Goal: Task Accomplishment & Management: Manage account settings

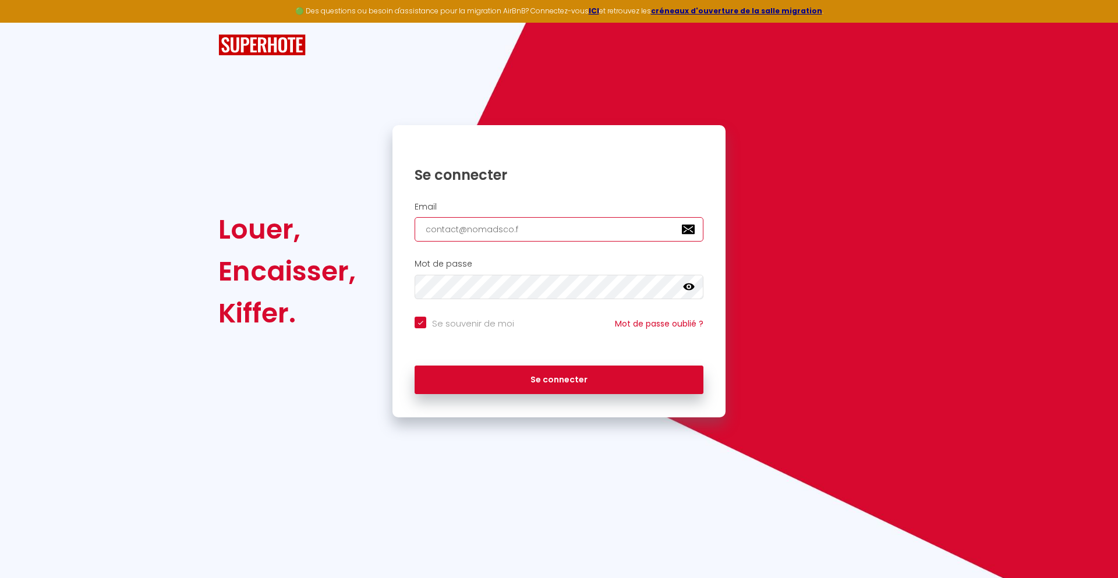
type input "[EMAIL_ADDRESS][DOMAIN_NAME]"
checkbox input "true"
type input "[EMAIL_ADDRESS][DOMAIN_NAME]"
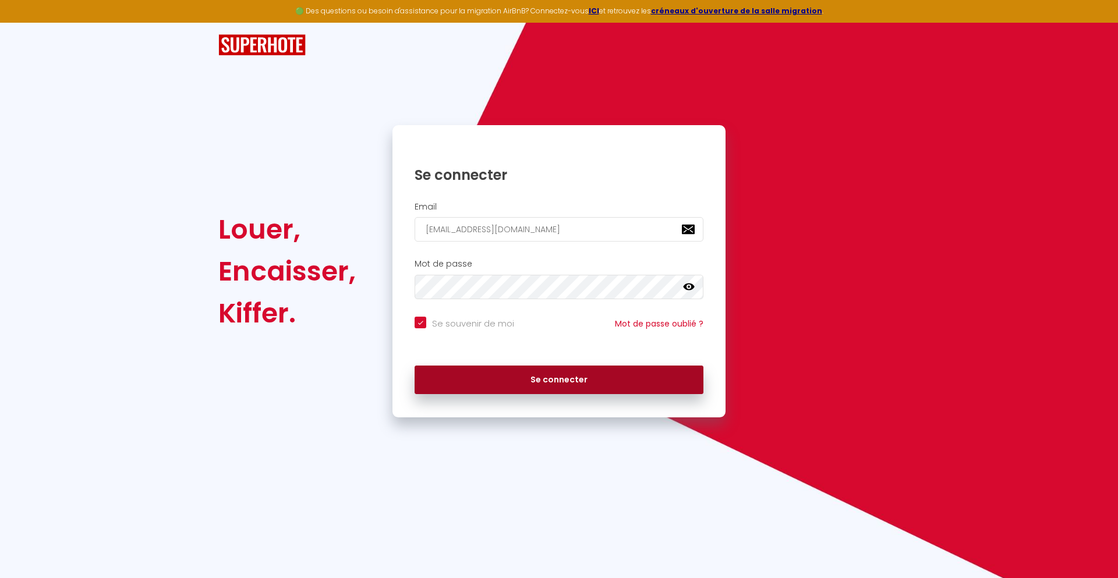
click at [559, 380] on button "Se connecter" at bounding box center [558, 380] width 289 height 29
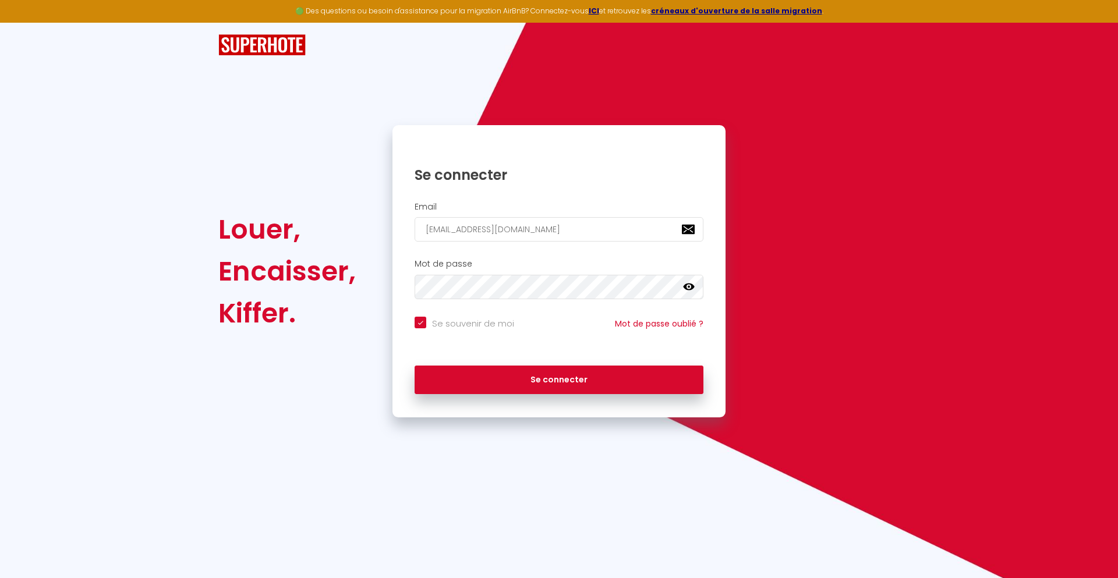
checkbox input "true"
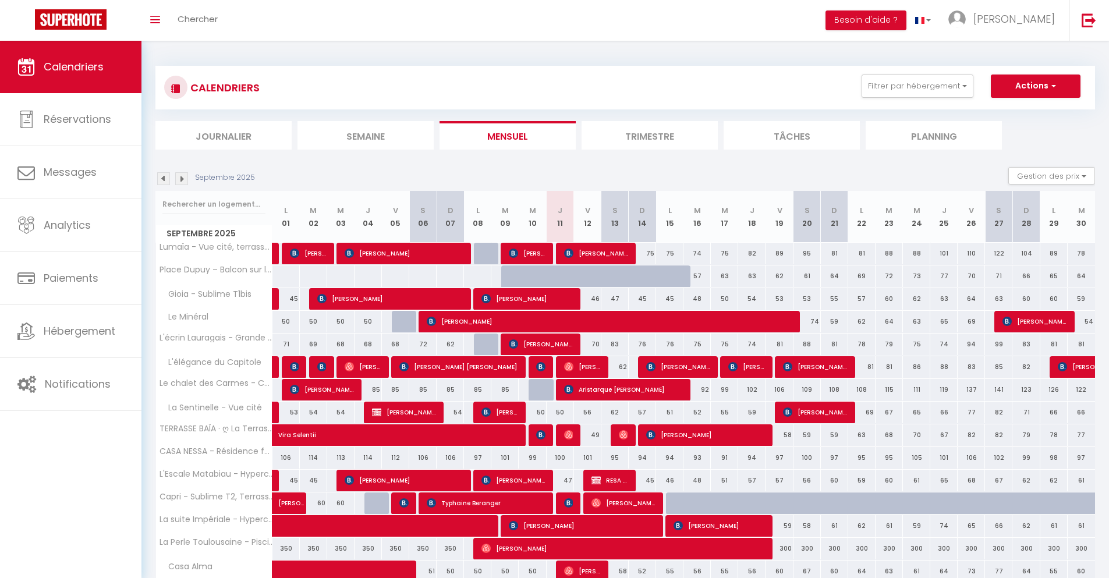
click at [224, 135] on li "Journalier" at bounding box center [223, 135] width 136 height 29
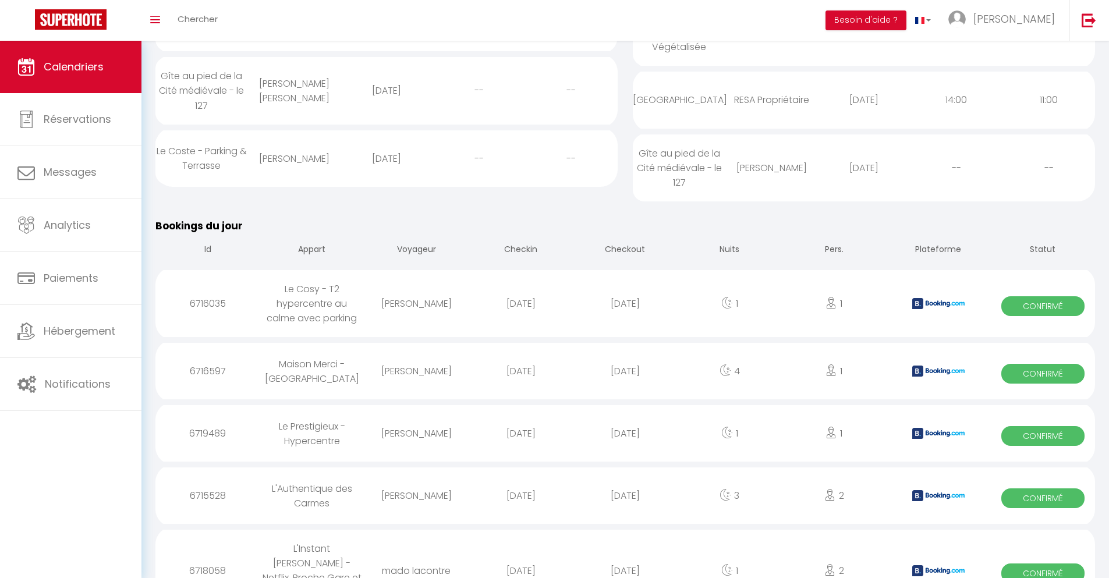
scroll to position [895, 0]
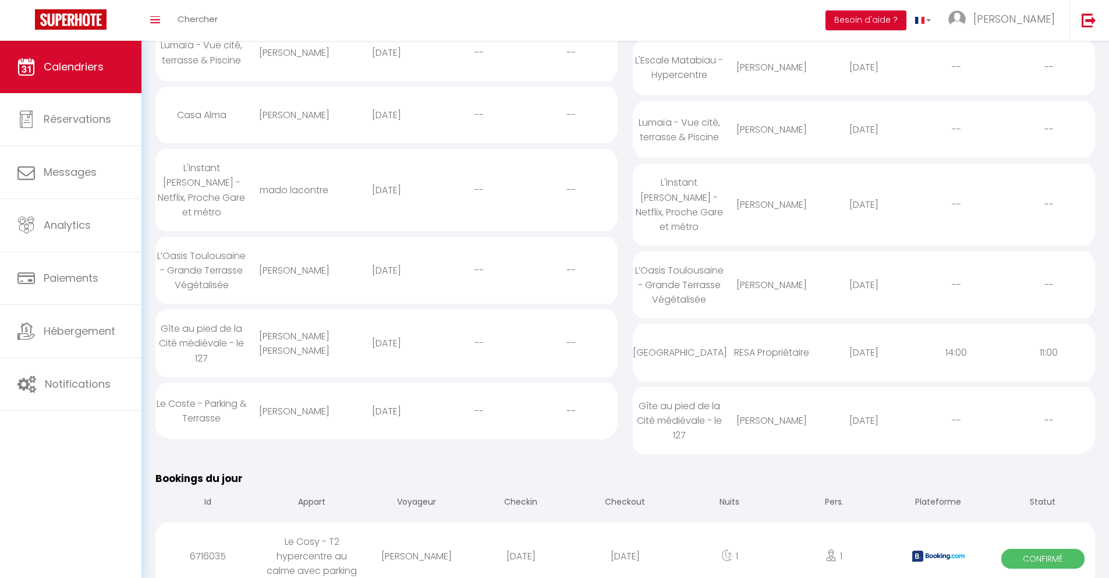
click at [625, 541] on div "[DATE]" at bounding box center [625, 556] width 104 height 38
select select "0"
select select "1"
select select
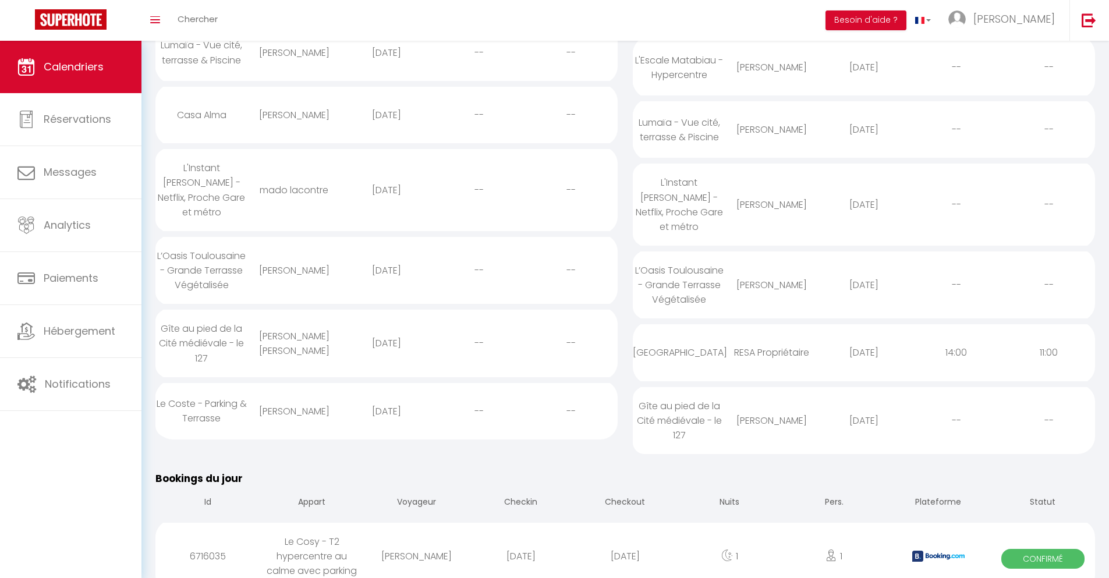
select select
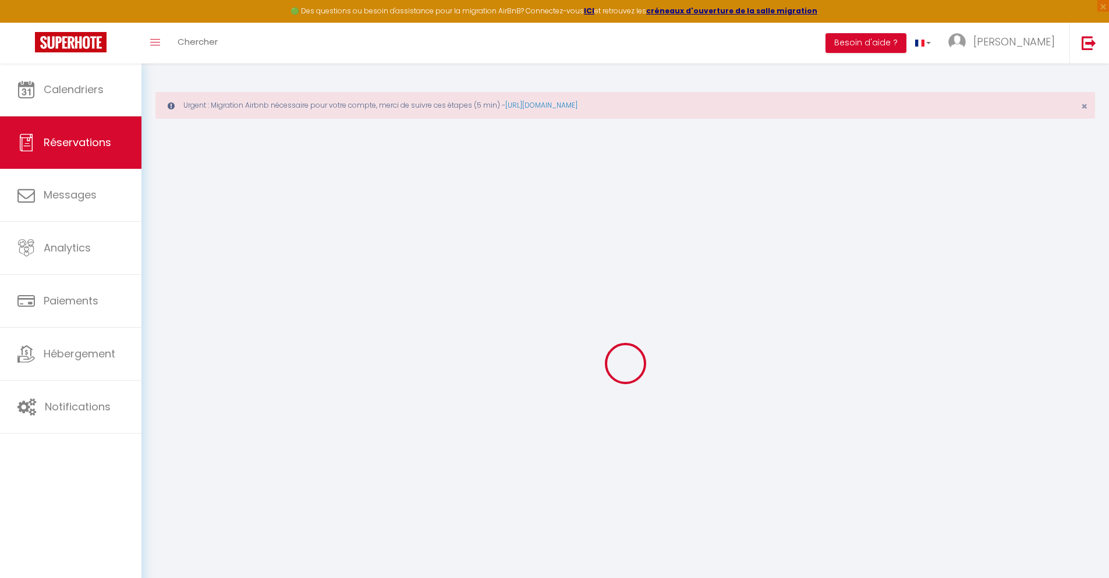
select select
checkbox input "false"
select select
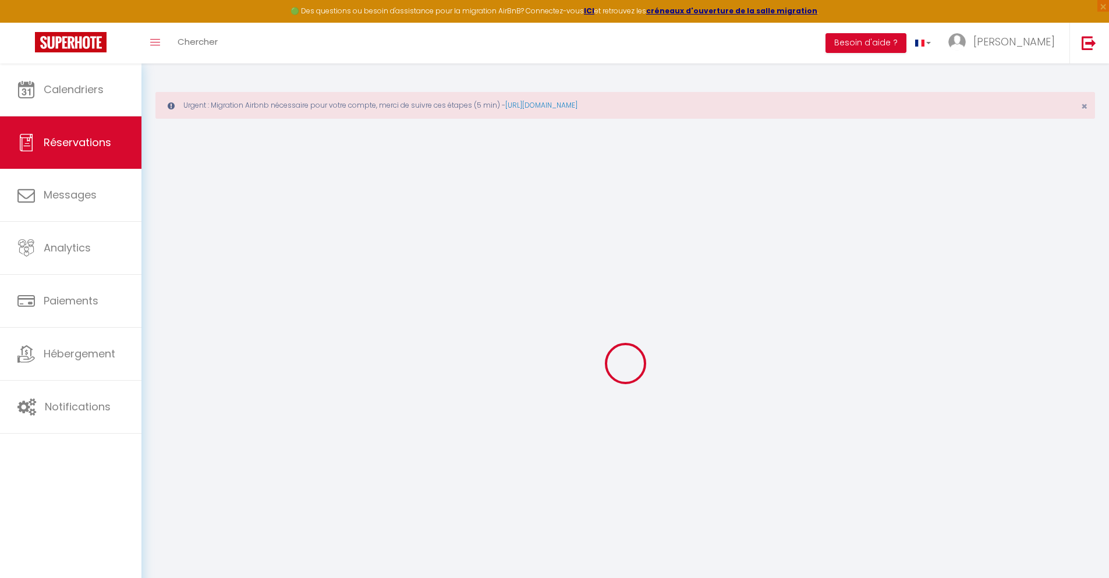
checkbox input "false"
type textarea "** THIS RESERVATION HAS BEEN PRE-PAID ** BOOKING NOTE : Payment charge is EUR 1…"
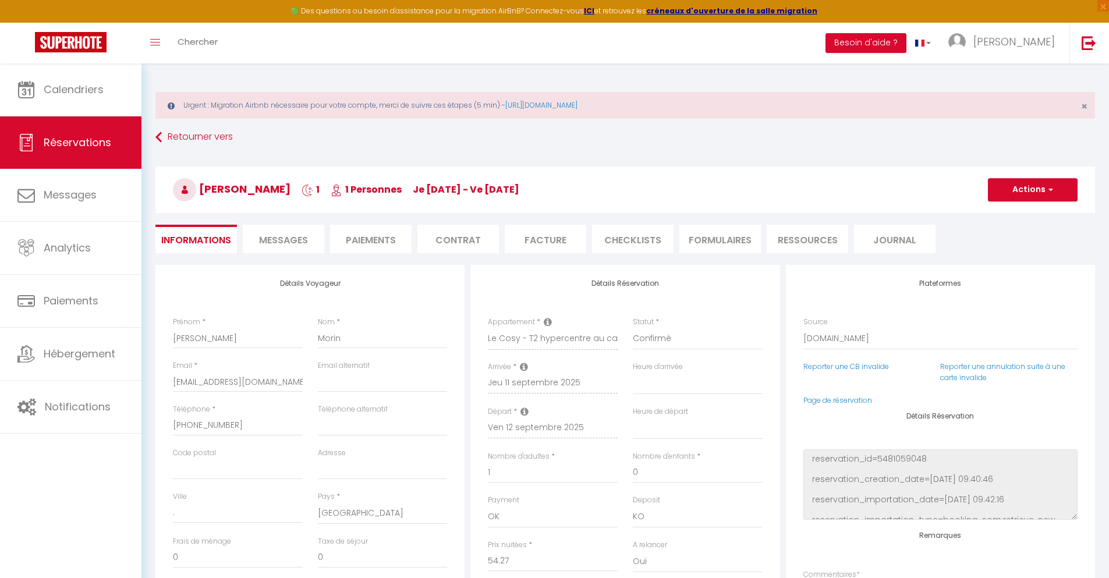
type input "40"
type input "3.55"
select select
checkbox input "false"
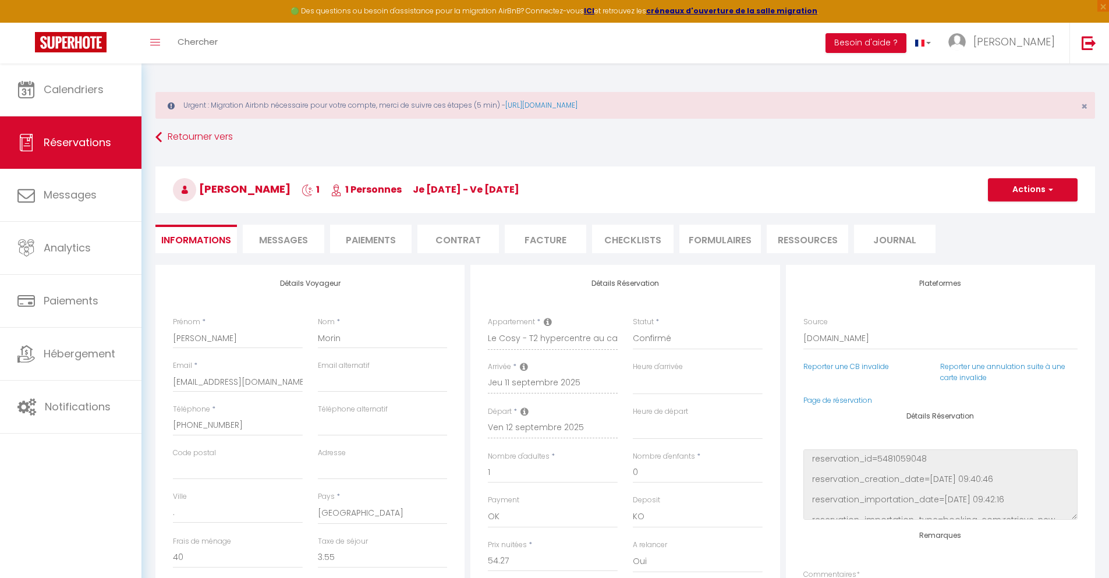
select select
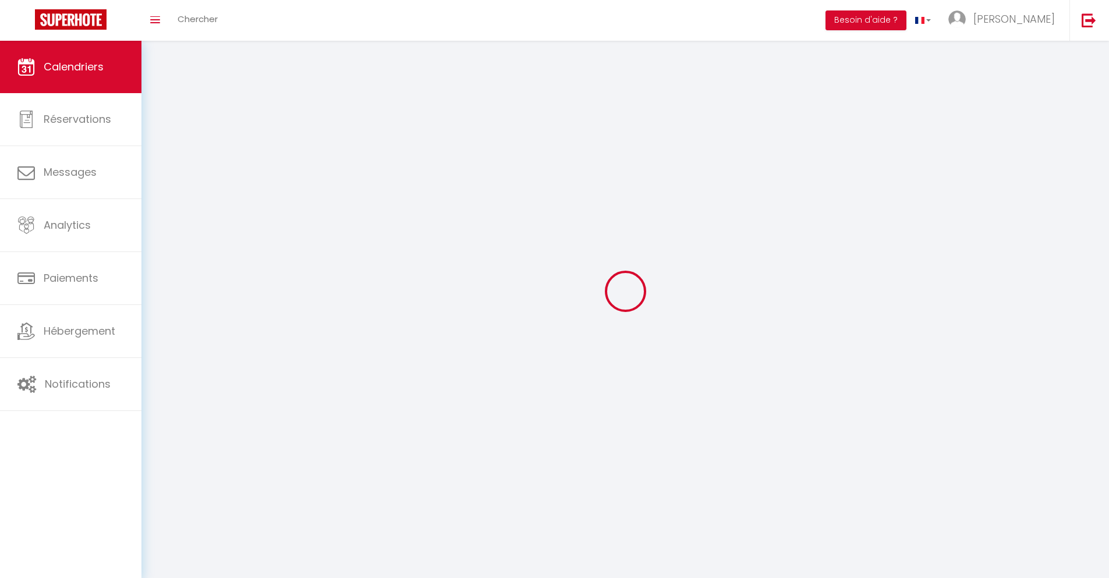
scroll to position [63, 0]
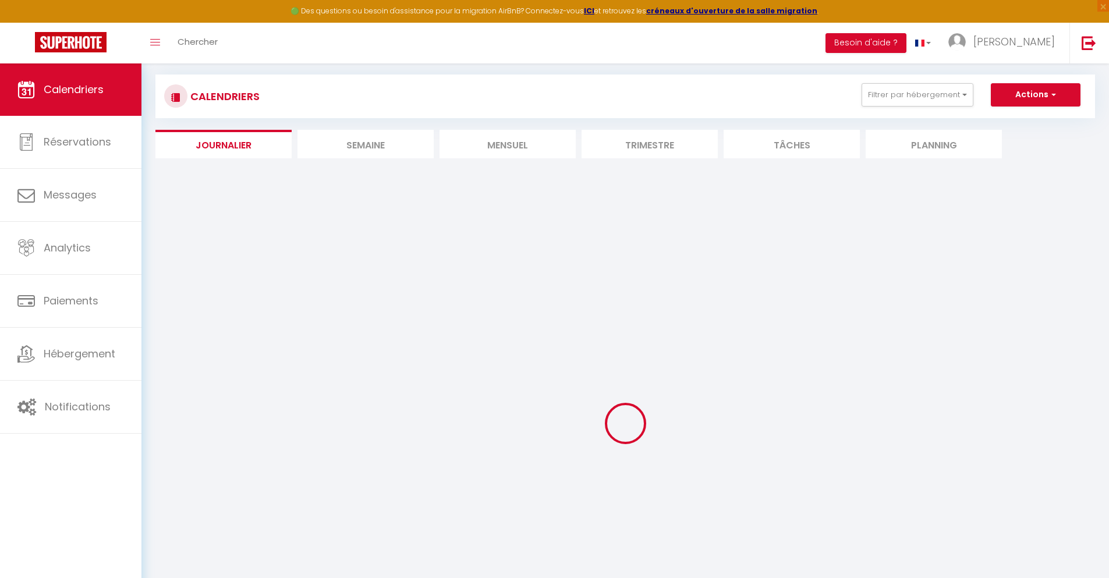
select select
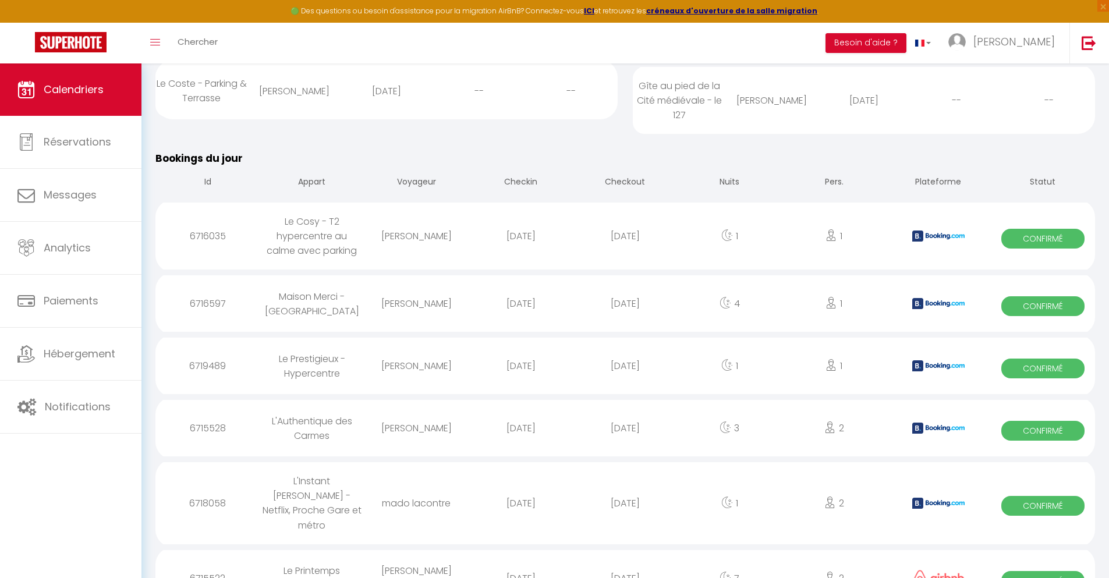
scroll to position [1029, 0]
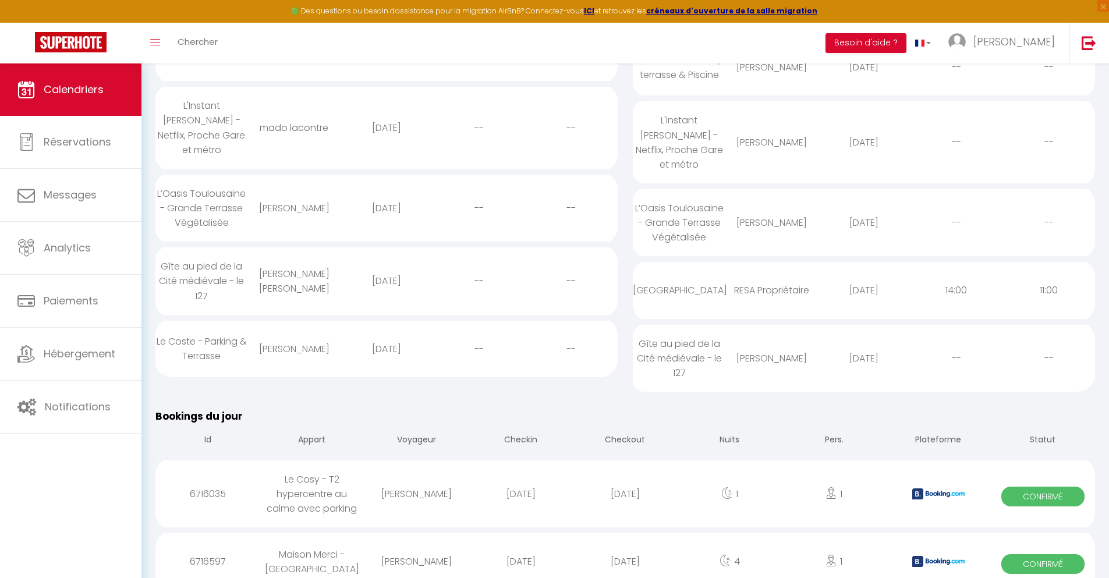
click at [625, 547] on div "[DATE]" at bounding box center [625, 562] width 104 height 38
select select "0"
select select "1"
select select
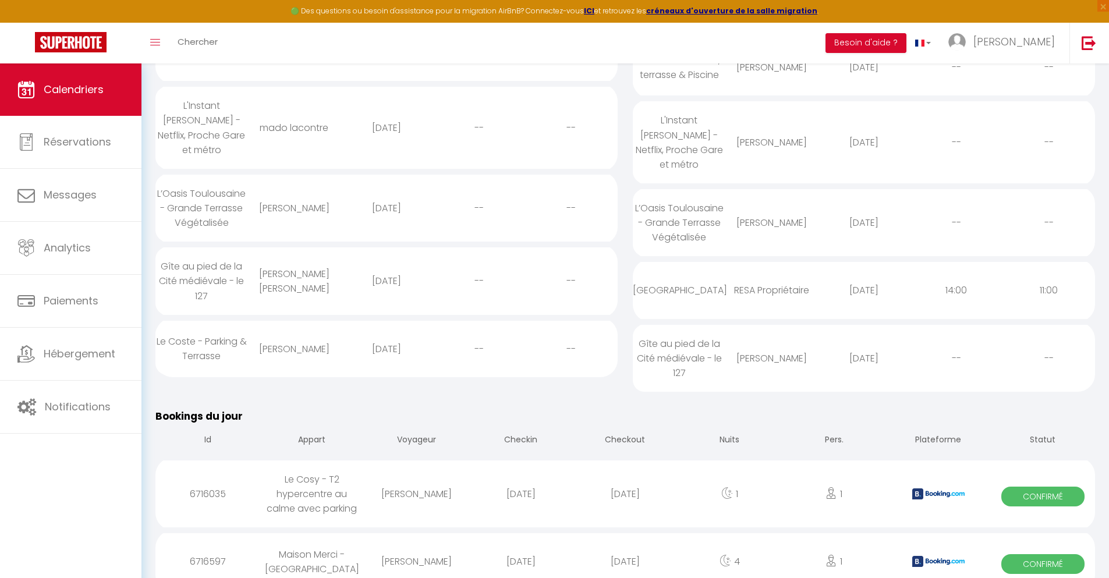
select select
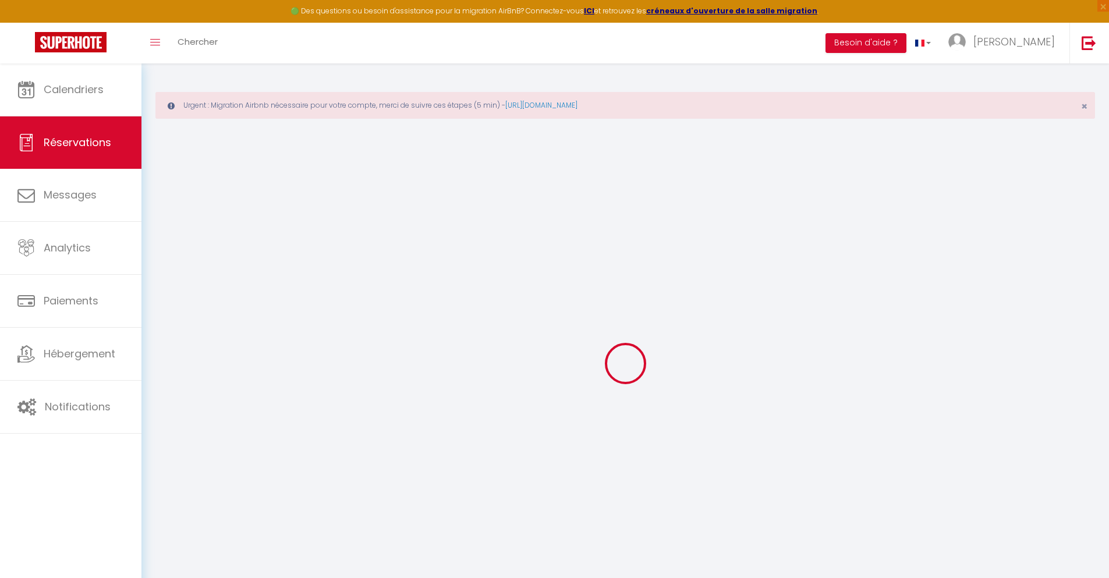
select select
checkbox input "false"
select select
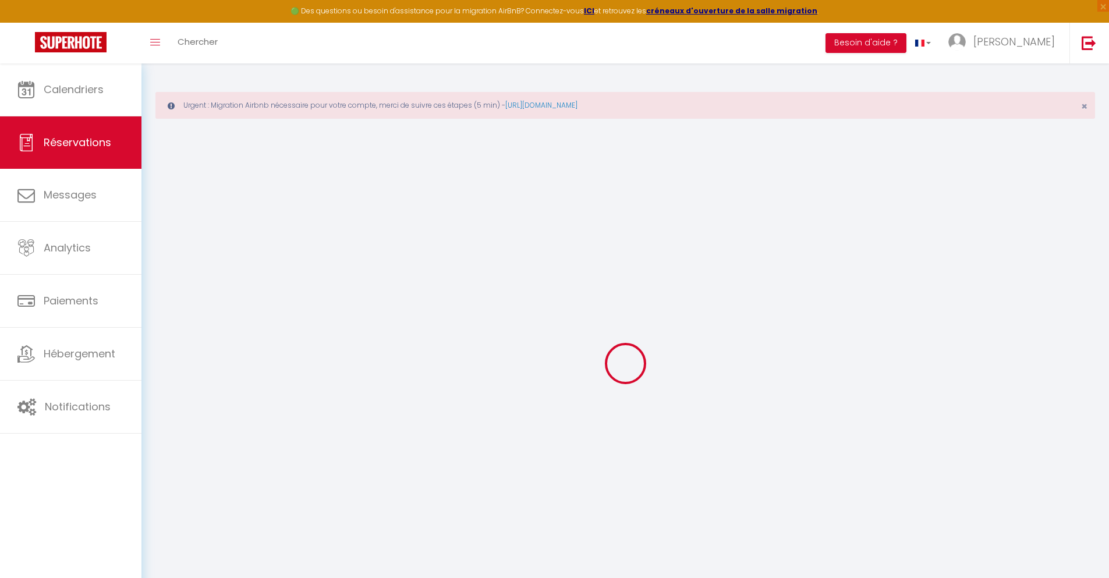
checkbox input "false"
type textarea "** THIS RESERVATION HAS BEEN PRE-PAID ** BOOKING NOTE : Payment charge is EUR 2…"
type input "30"
type input "10.19"
select select
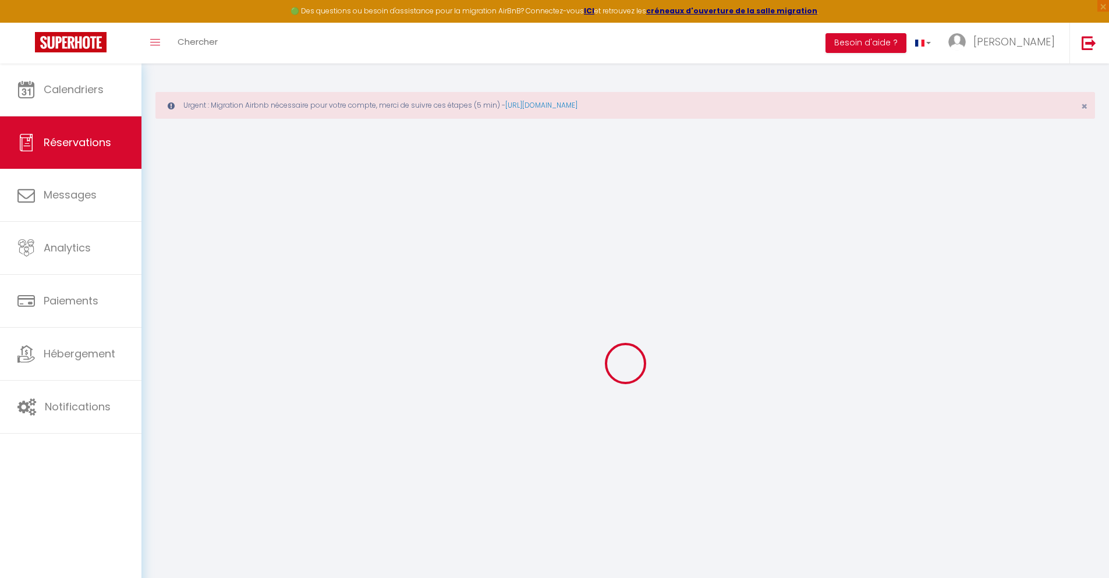
select select
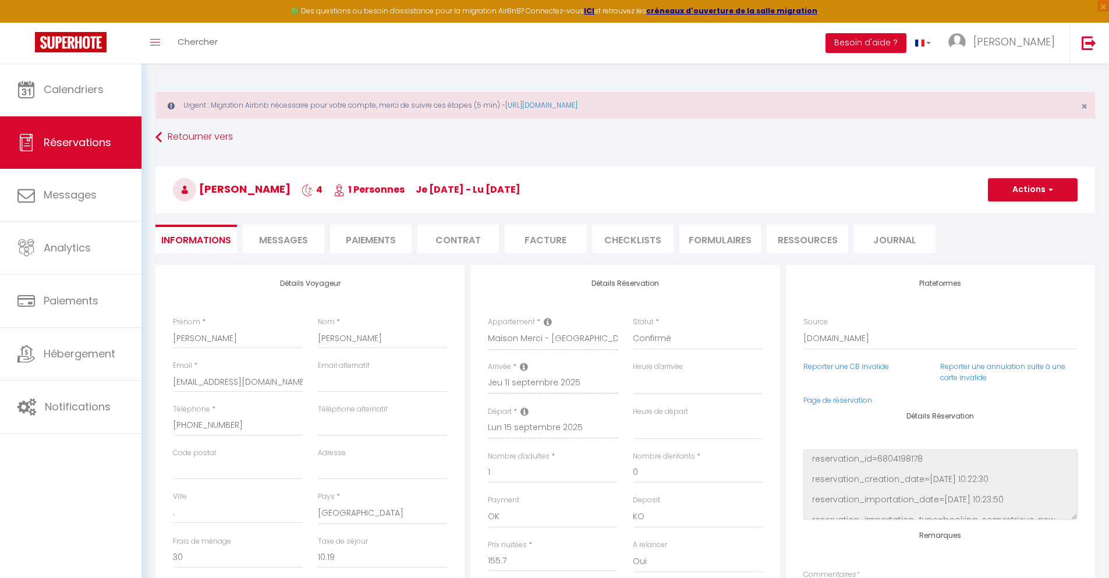
checkbox input "false"
select select
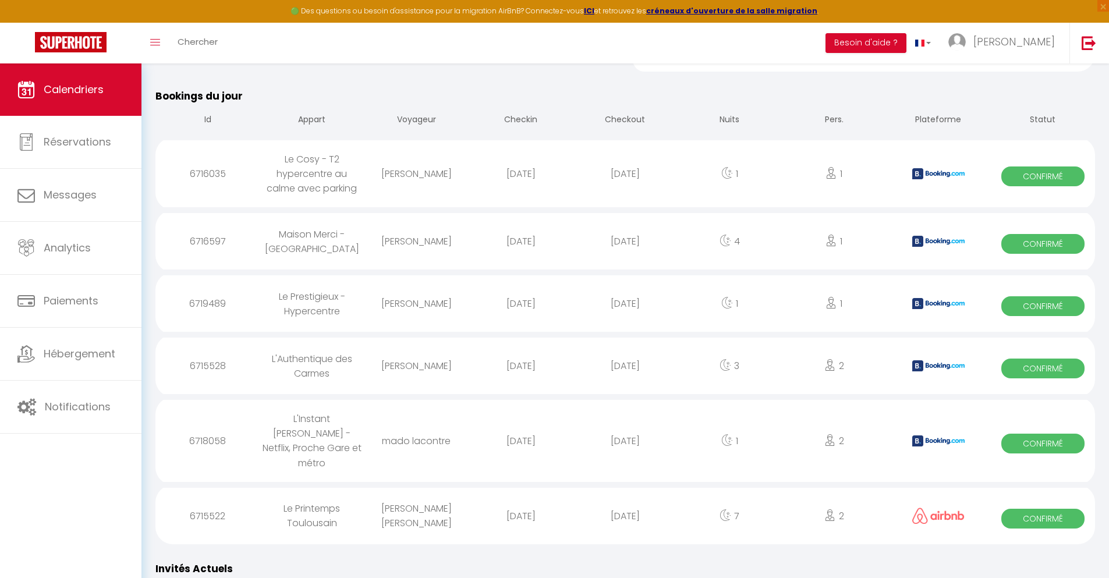
scroll to position [1091, 0]
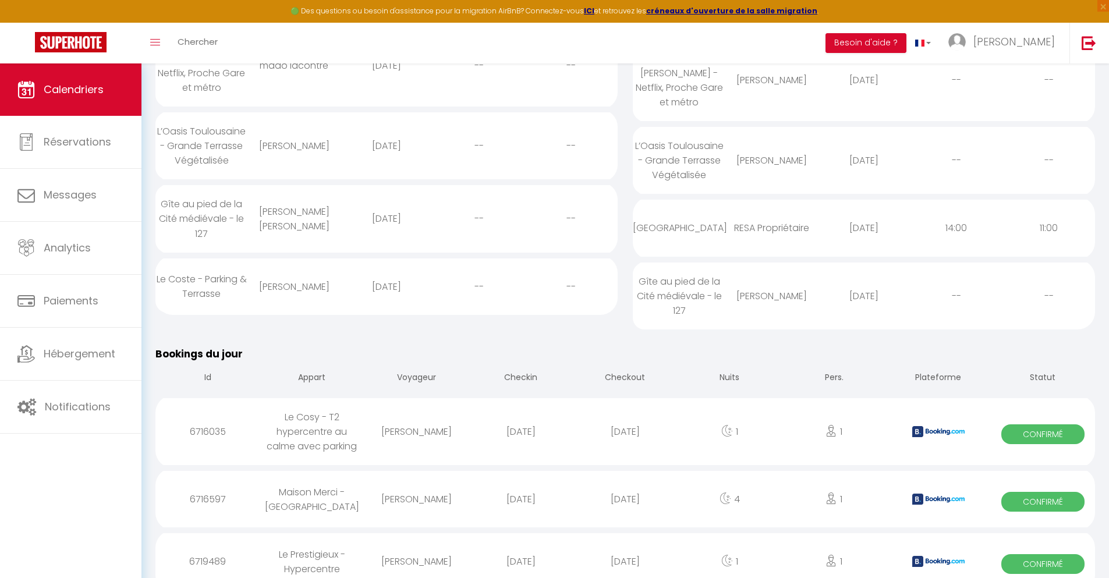
click at [625, 547] on div "[DATE]" at bounding box center [625, 562] width 104 height 38
select select "0"
select select "1"
select select
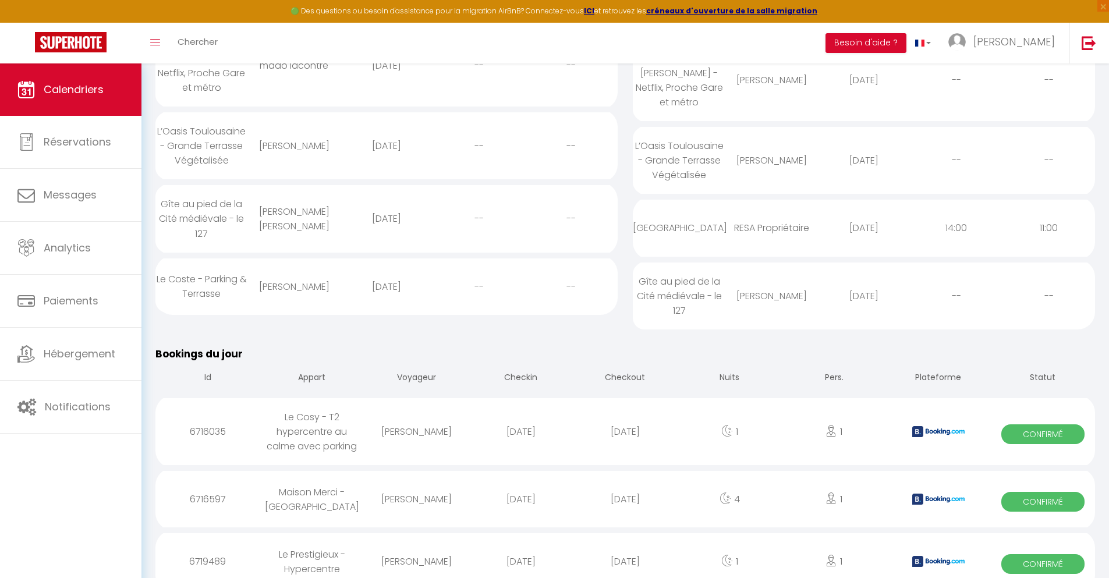
select select
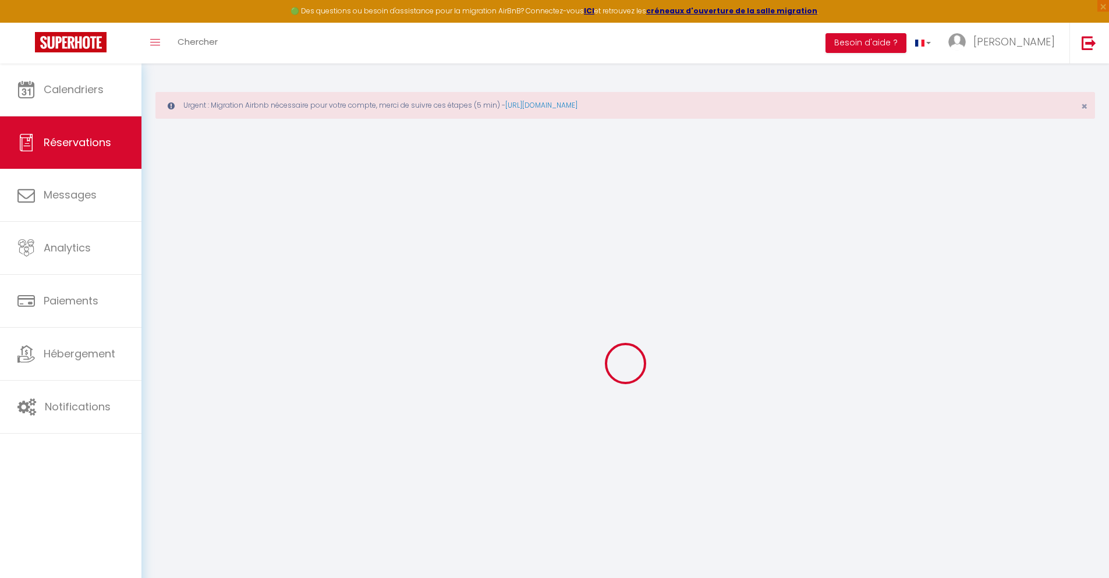
select select
checkbox input "false"
type textarea "** THIS RESERVATION HAS BEEN PRE-PAID ** BOOKING NOTE : Payment charge is EUR 1…"
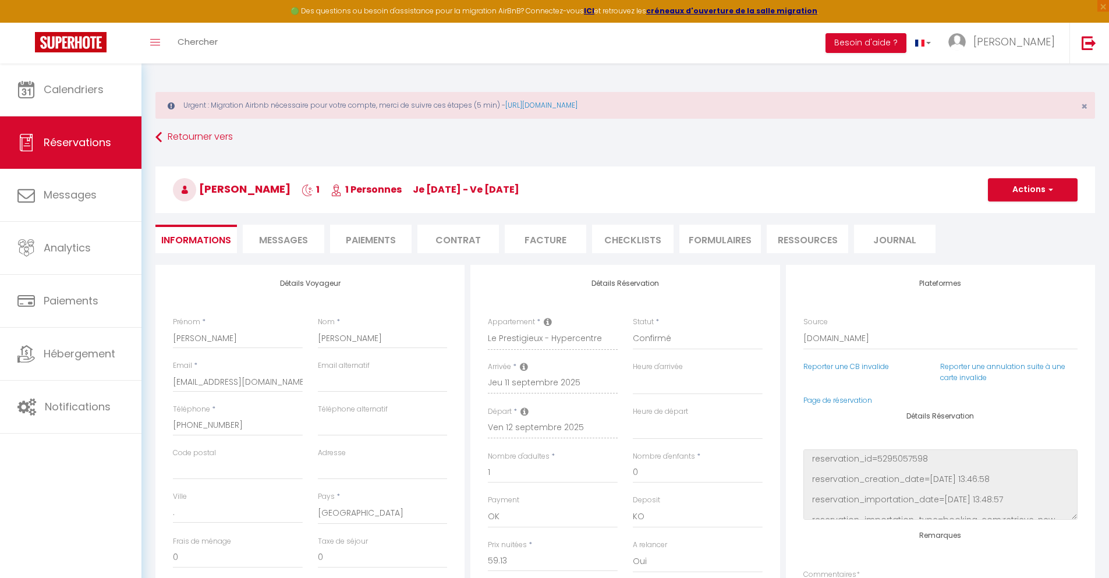
type input "40"
type input "3.87"
select select
checkbox input "false"
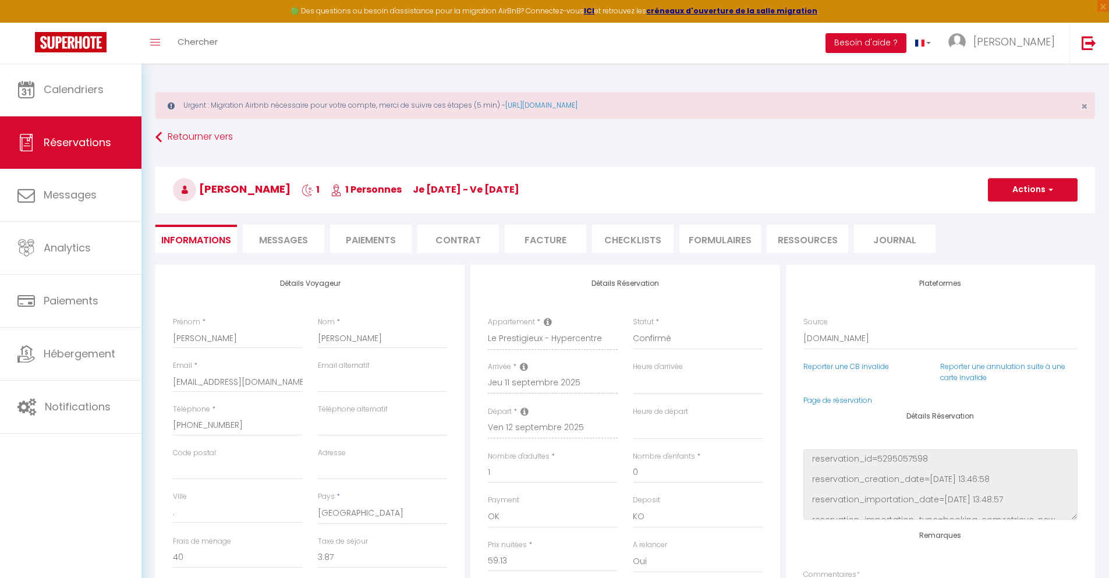
select select
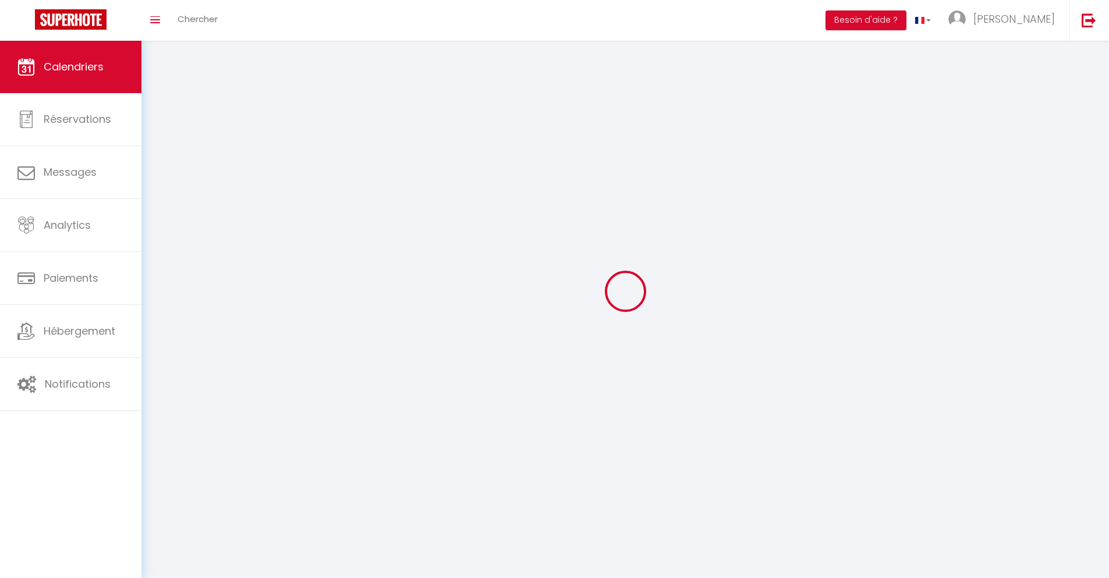
scroll to position [63, 0]
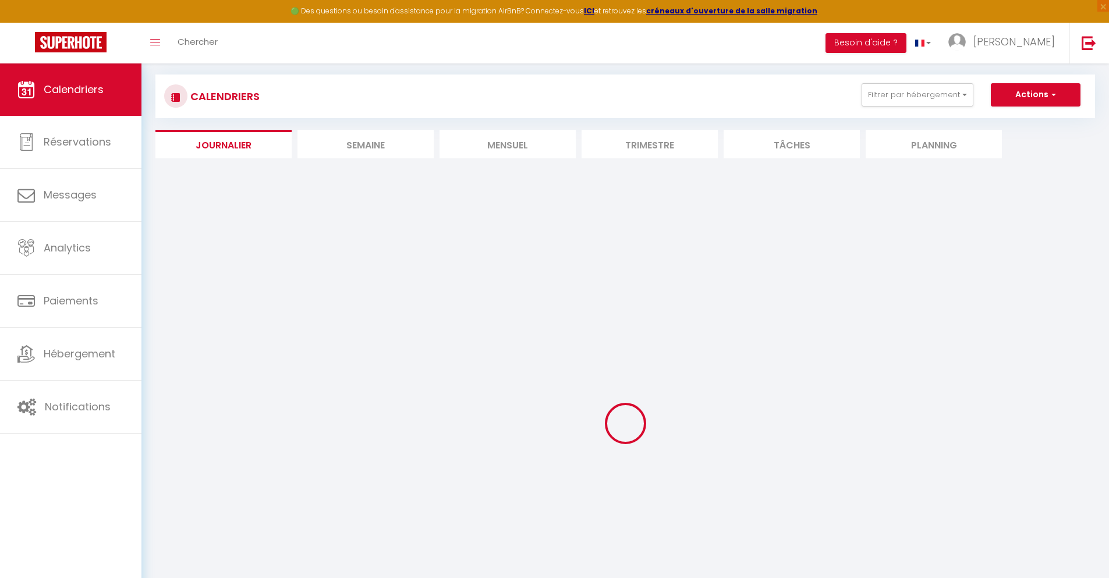
select select
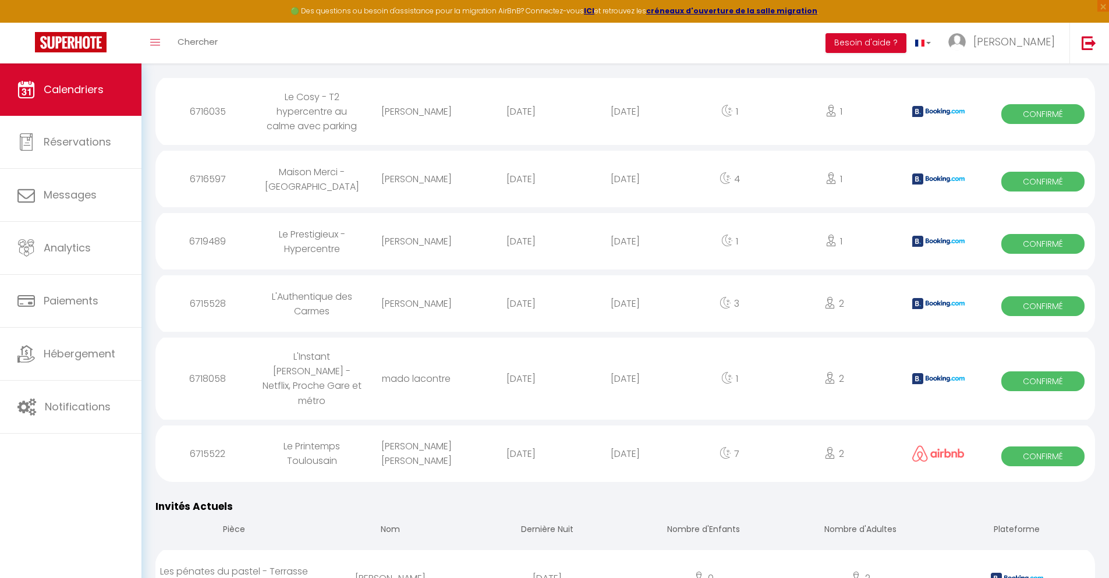
scroll to position [1154, 0]
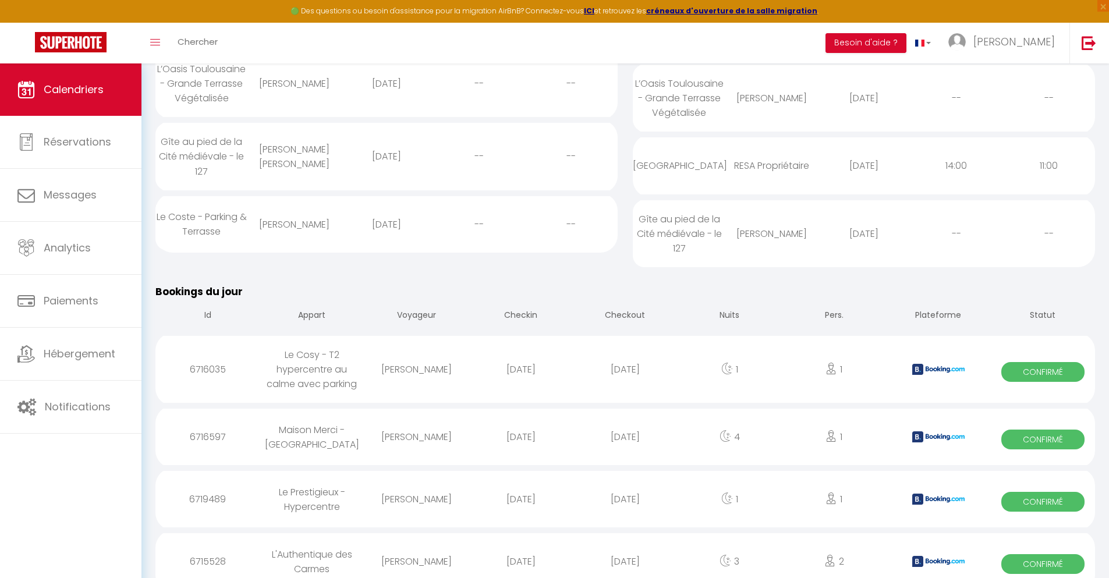
click at [625, 547] on div "[DATE]" at bounding box center [625, 562] width 104 height 38
select select "0"
select select "1"
select select
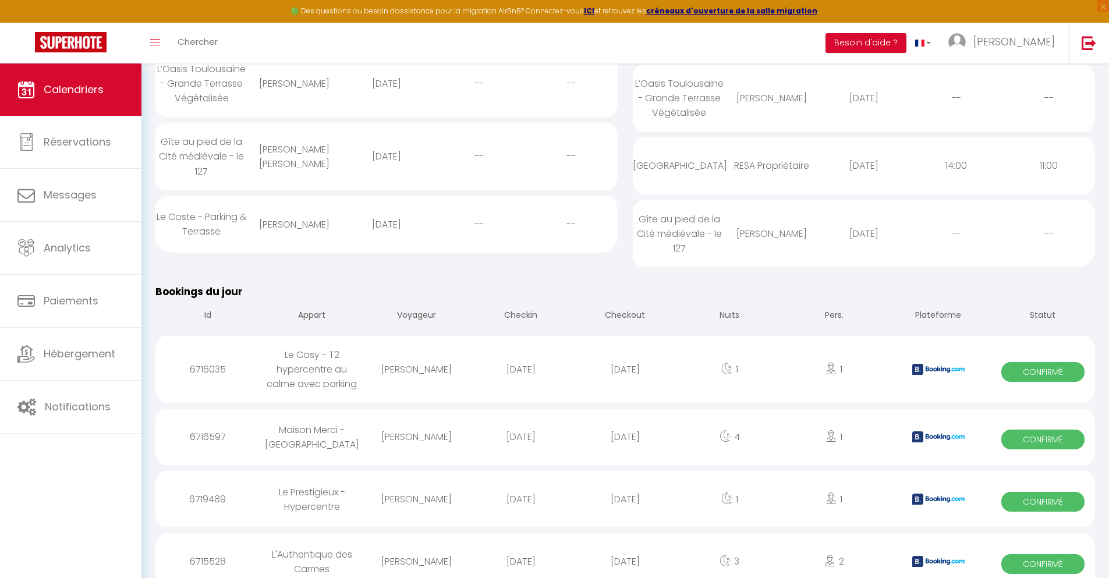
select select
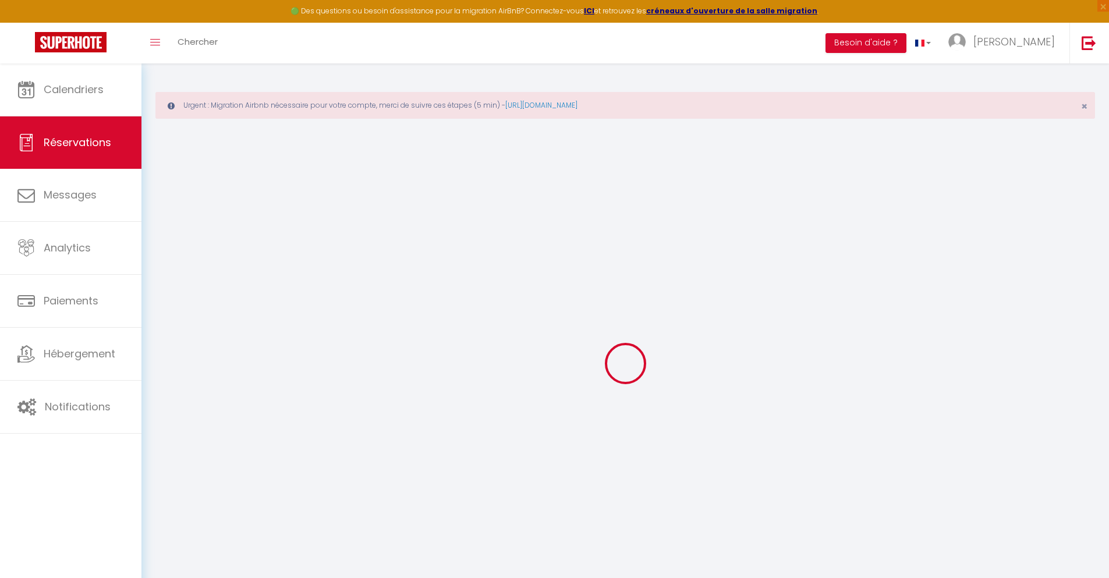
select select
checkbox input "false"
select select
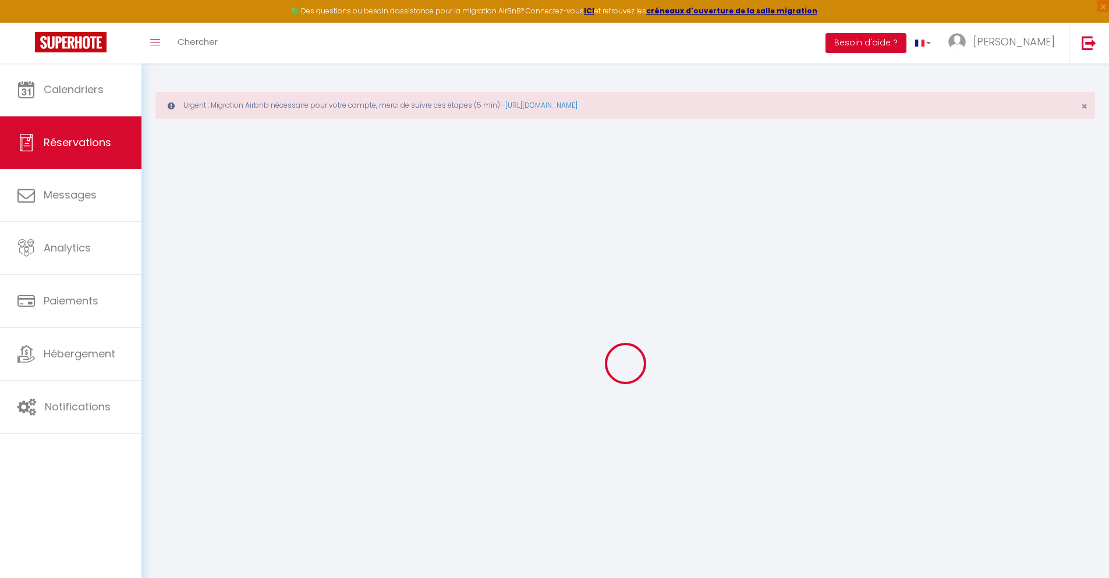
checkbox input "false"
type textarea "** THIS RESERVATION HAS BEEN PRE-PAID ** BOOKING NOTE : Payment charge is EUR 4…"
type input "66"
type input "14.13"
select select
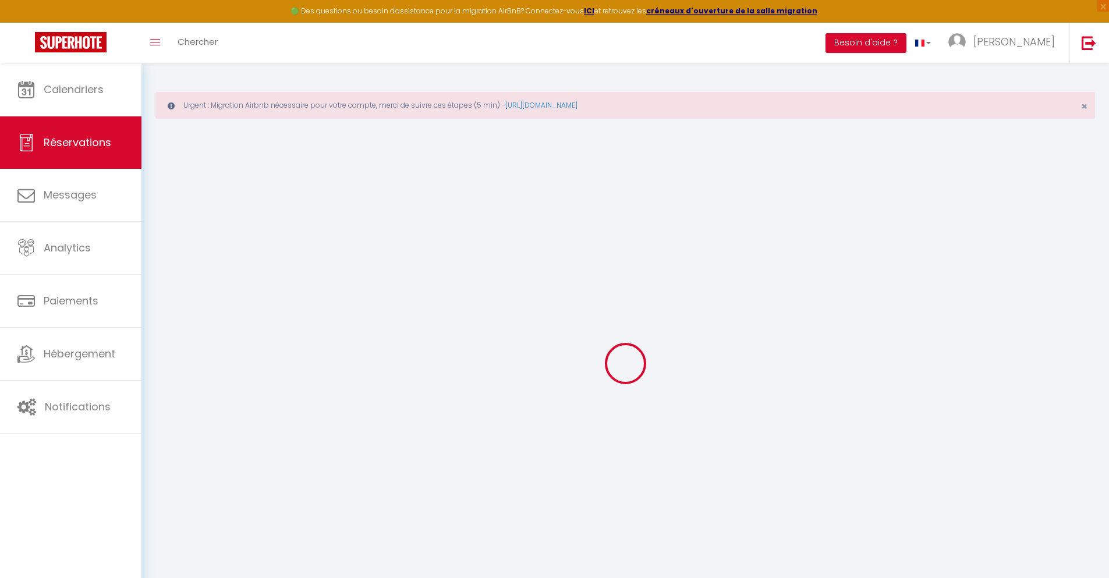
select select
checkbox input "false"
select select
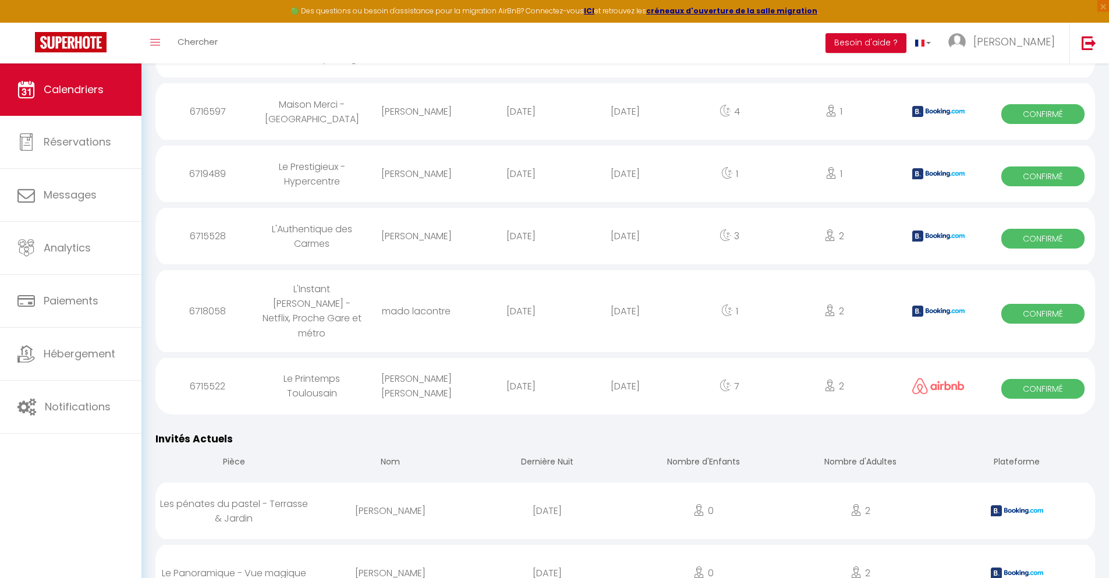
scroll to position [1227, 0]
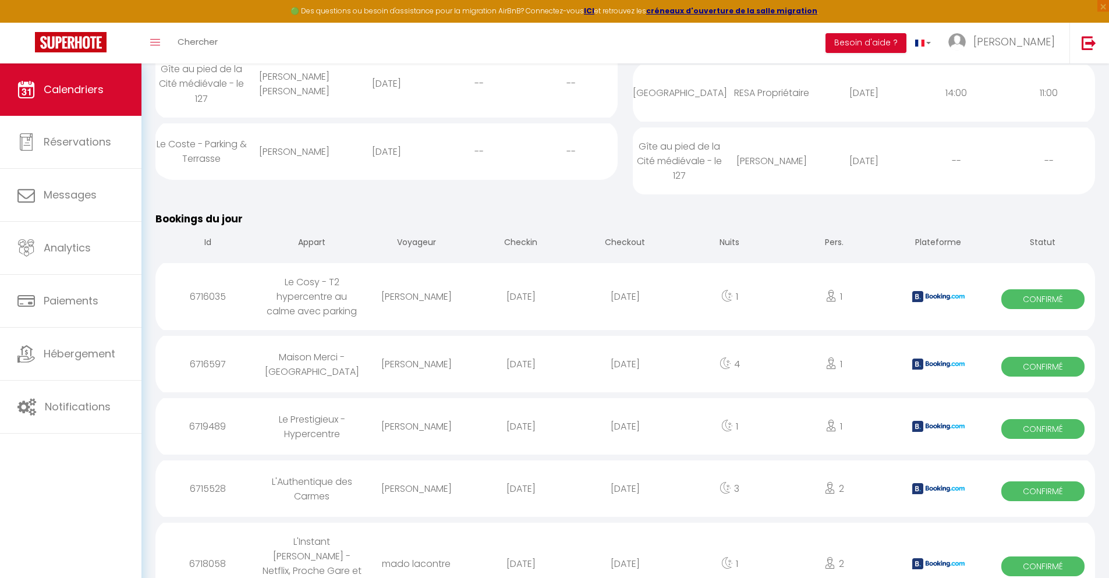
click at [625, 545] on div "[DATE]" at bounding box center [625, 564] width 104 height 38
select select "0"
select select "1"
select select
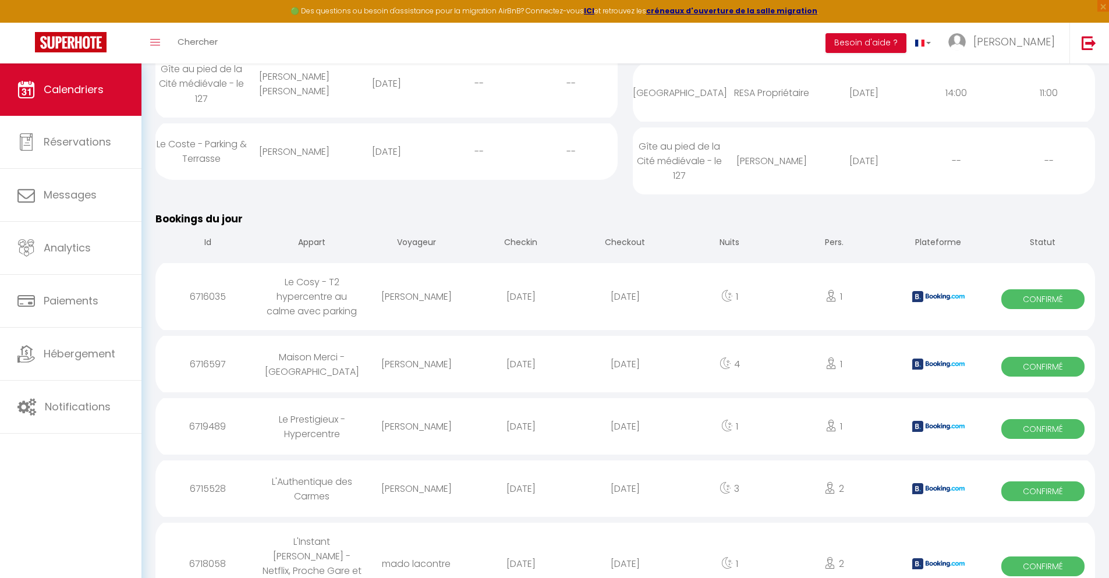
select select
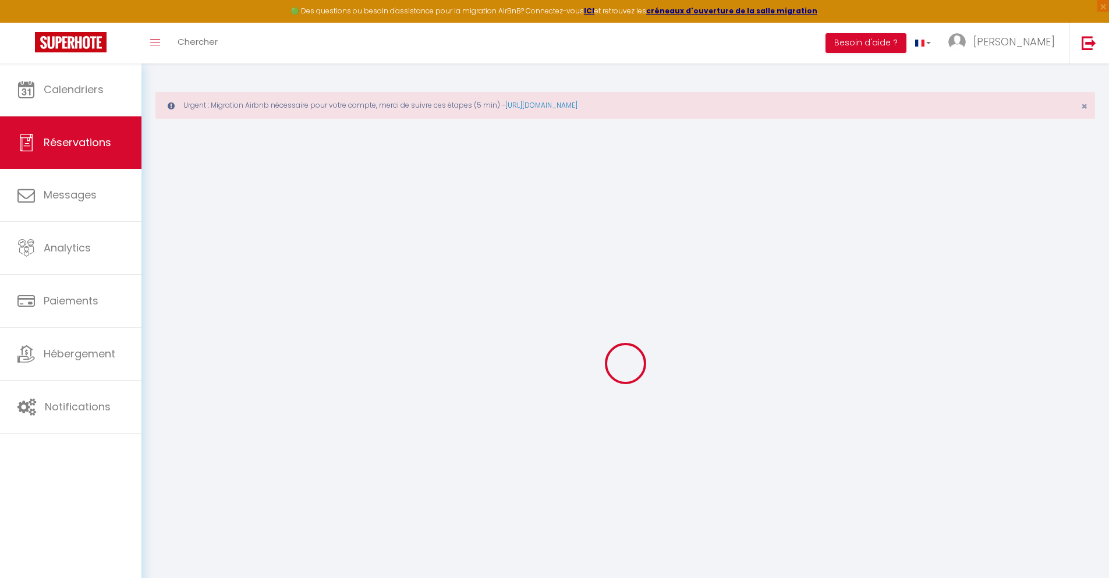
type input "mado"
type input "lacontre"
type input "[EMAIL_ADDRESS][DOMAIN_NAME]"
type input "[PHONE_NUMBER]"
type input "."
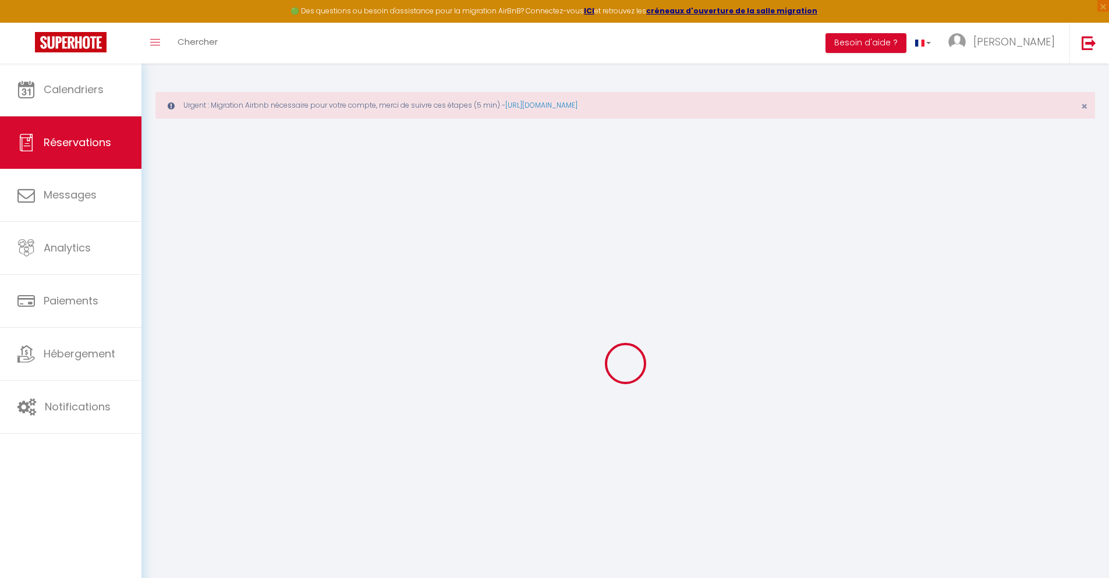
select select "FR"
type input "13.32"
type input "1.1400000000000001"
select select "71307"
select select "1"
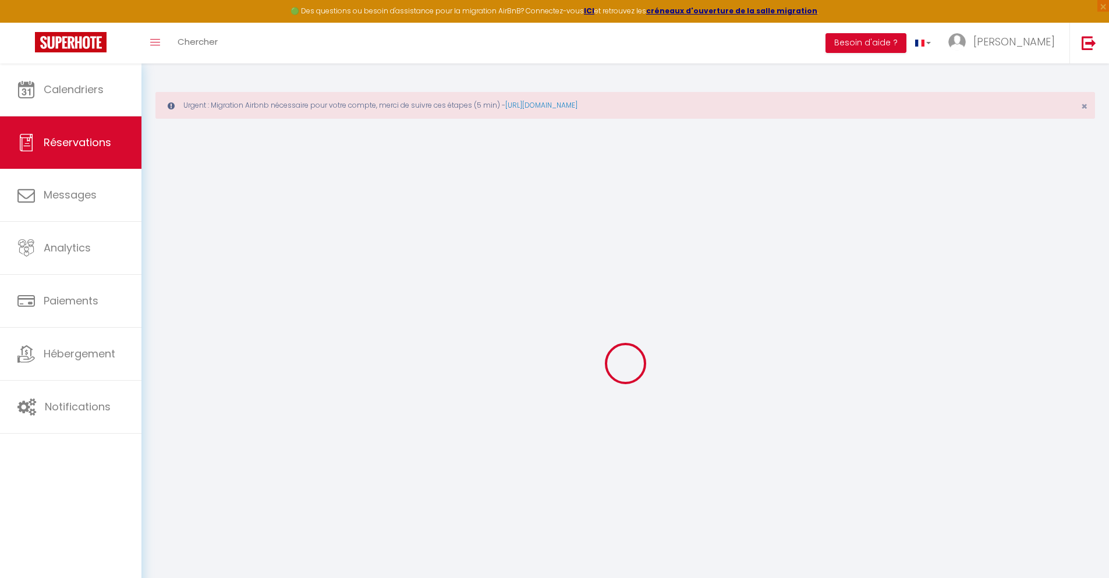
select select
type input "2"
select select "12"
select select
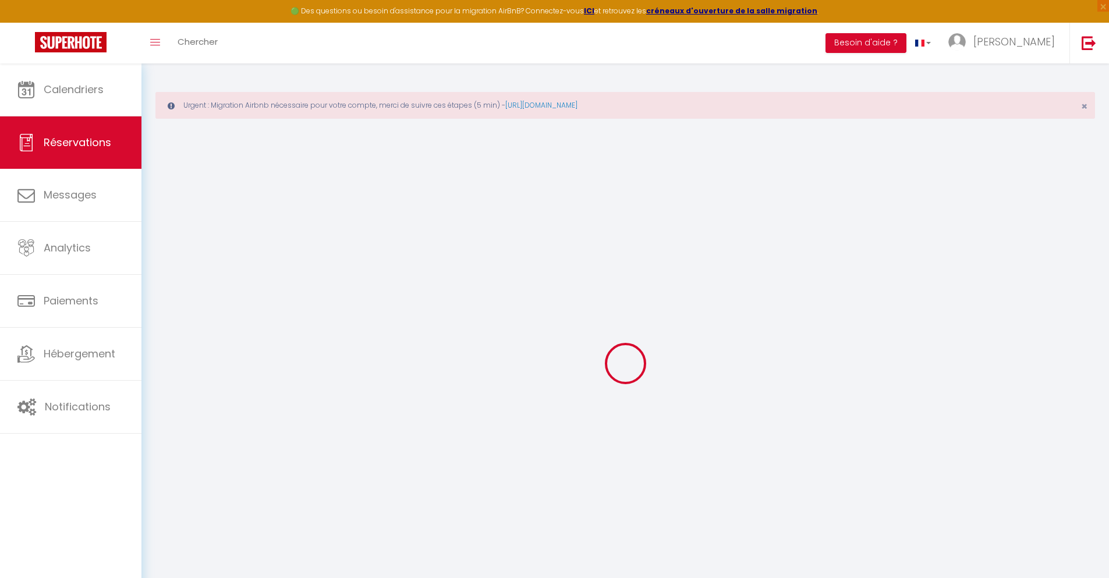
type input "43.35"
checkbox input "false"
type input "0"
select select "2"
type input "0"
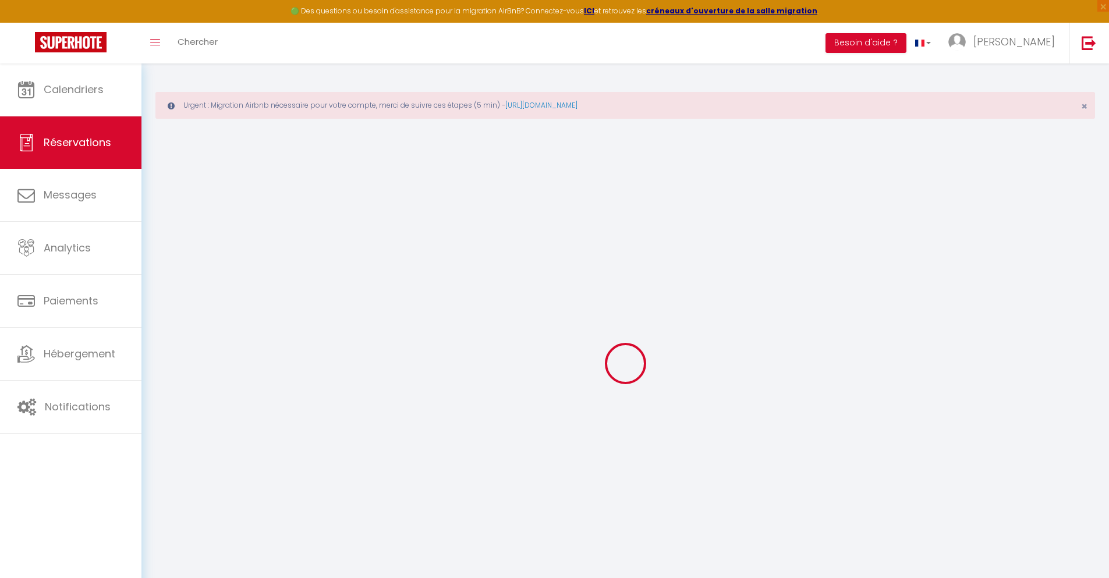
type input "0"
select select
select select "14"
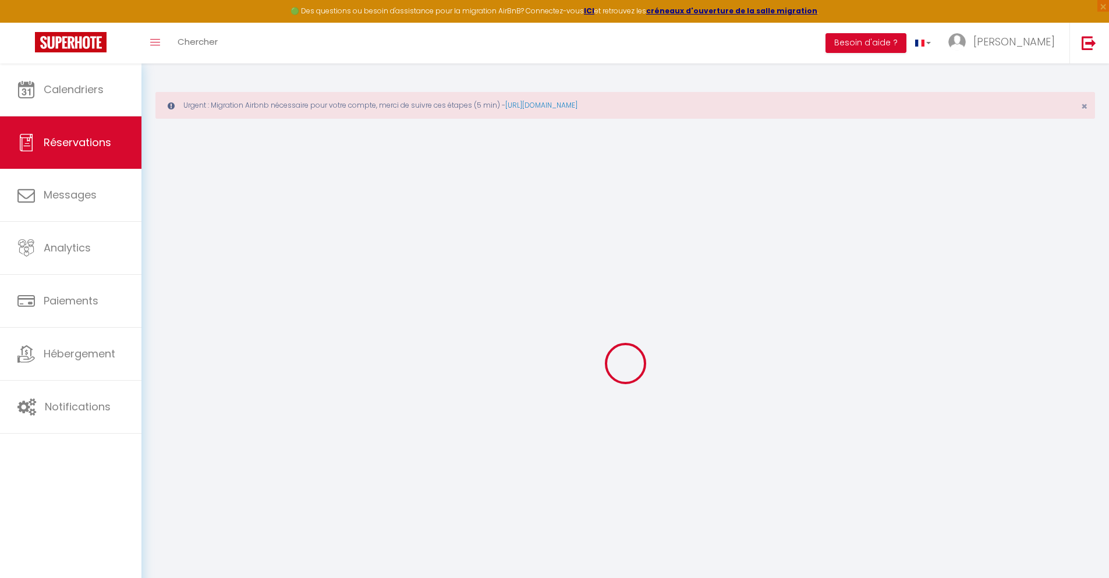
checkbox input "false"
select select
checkbox input "false"
select select
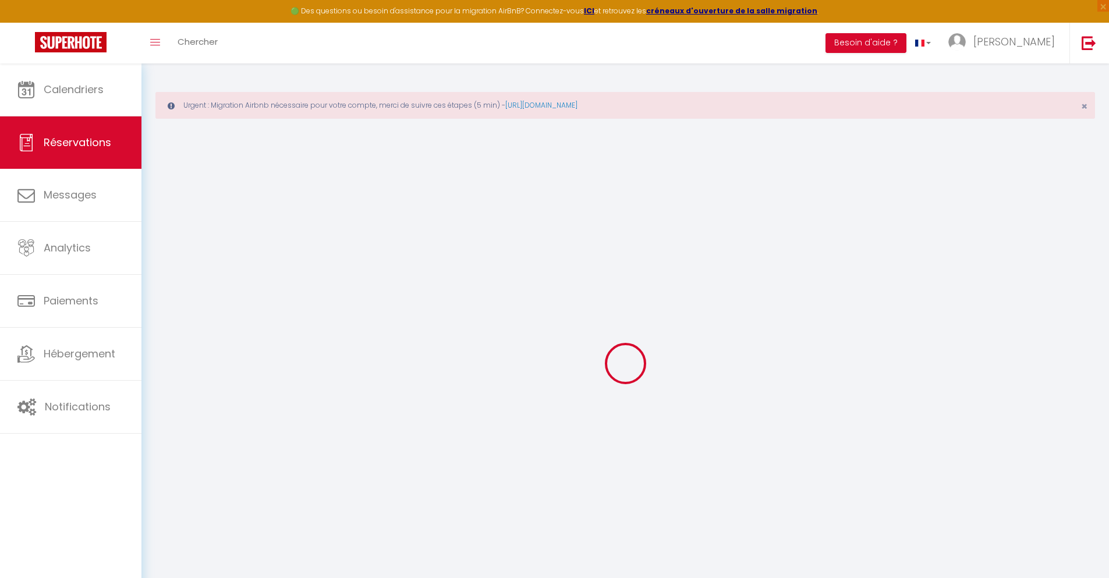
select select
checkbox input "false"
select select
checkbox input "false"
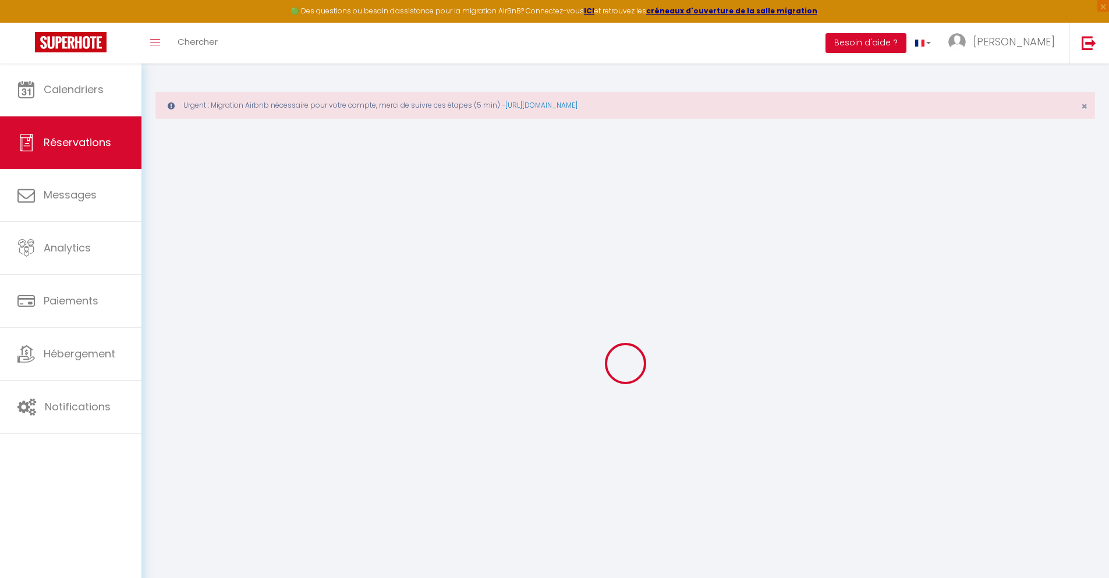
type textarea "** THIS RESERVATION HAS BEEN PRE-PAID ** BOOKING NOTE : Payment charge is EUR 1…"
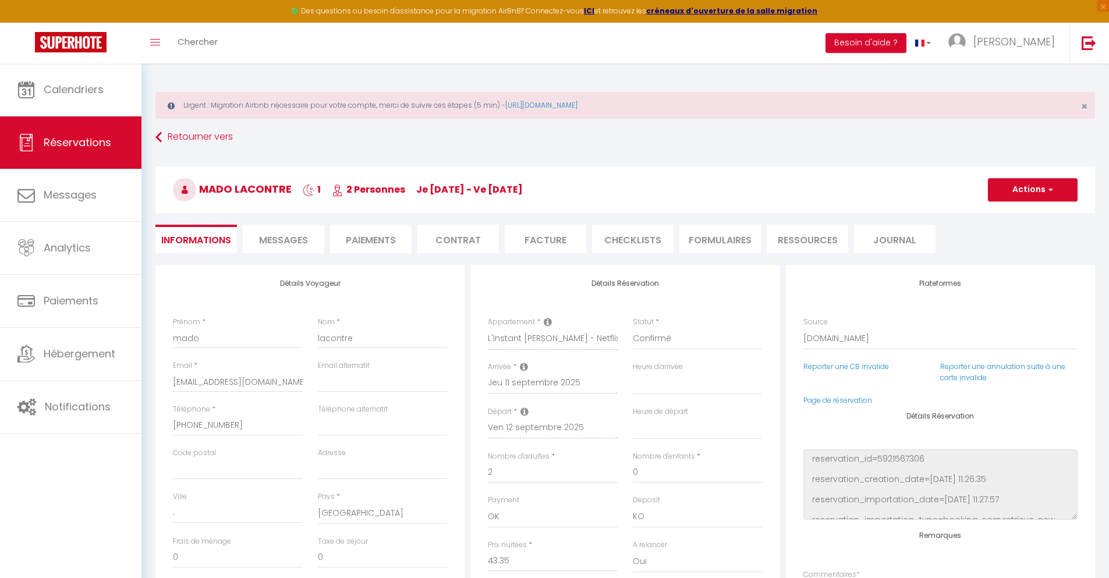
type input "35"
type input "2.84"
select select
checkbox input "false"
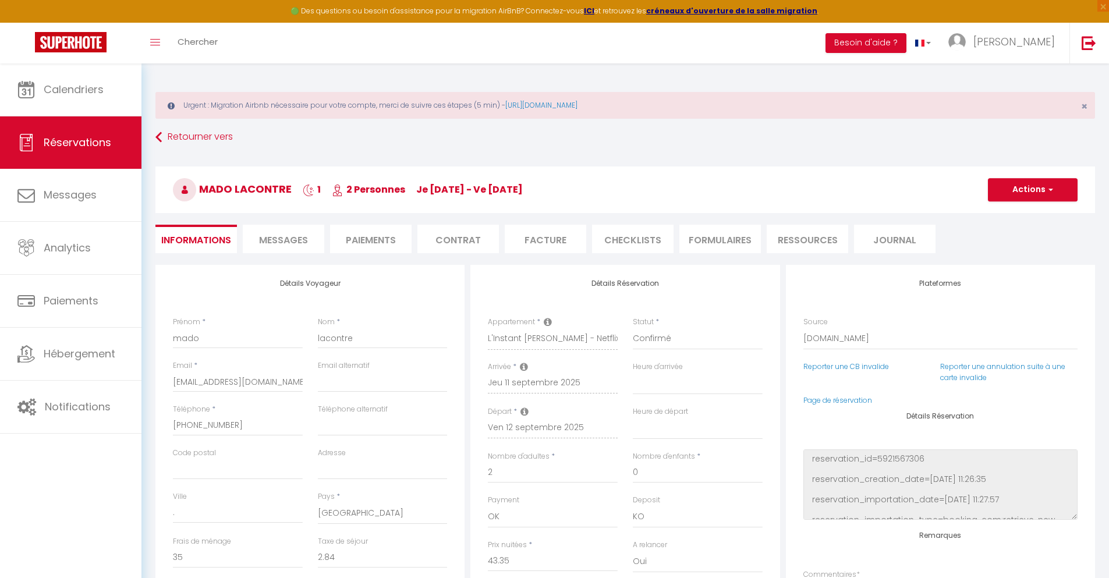
select select
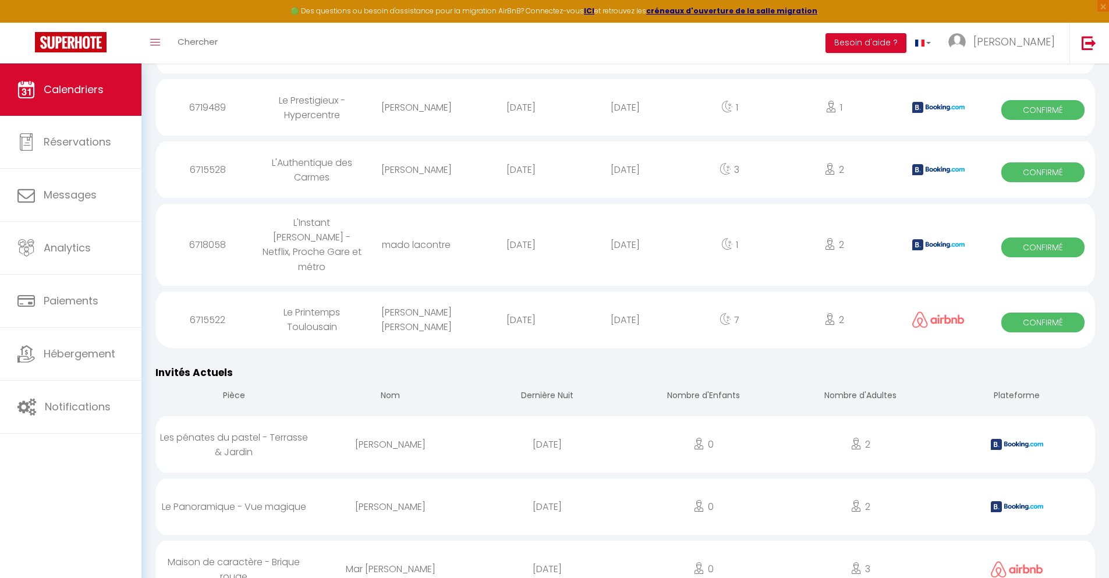
scroll to position [1286, 0]
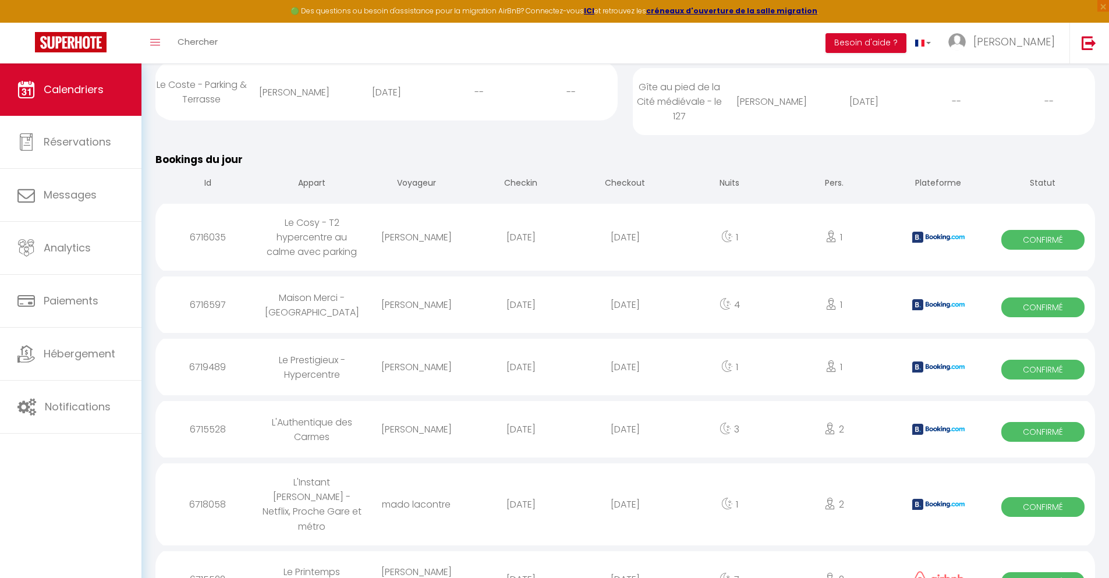
click at [625, 561] on div "[DATE]" at bounding box center [625, 580] width 104 height 38
select select "0"
select select "1"
select select
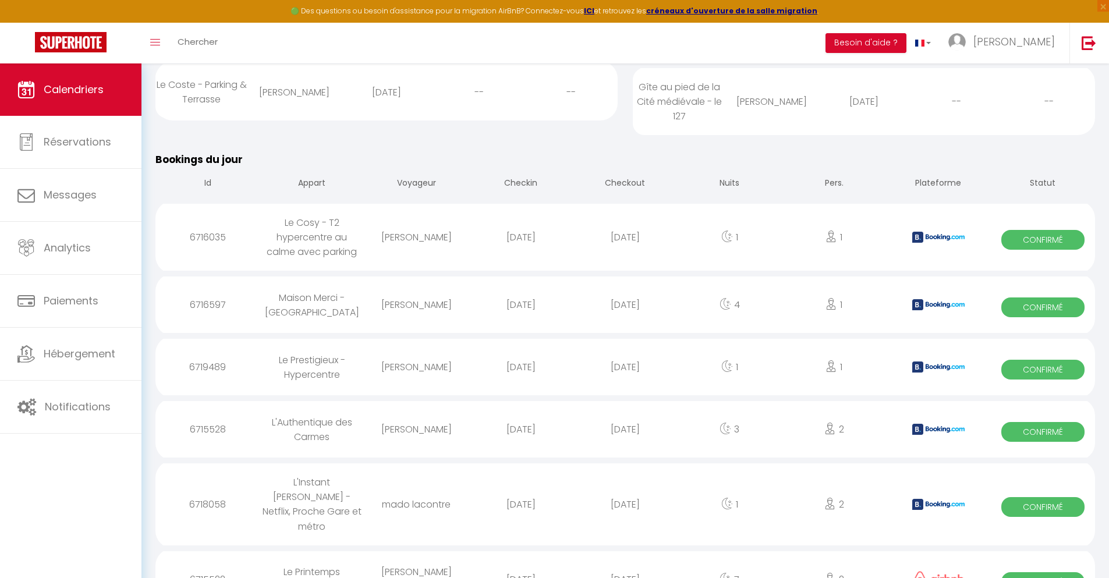
select select
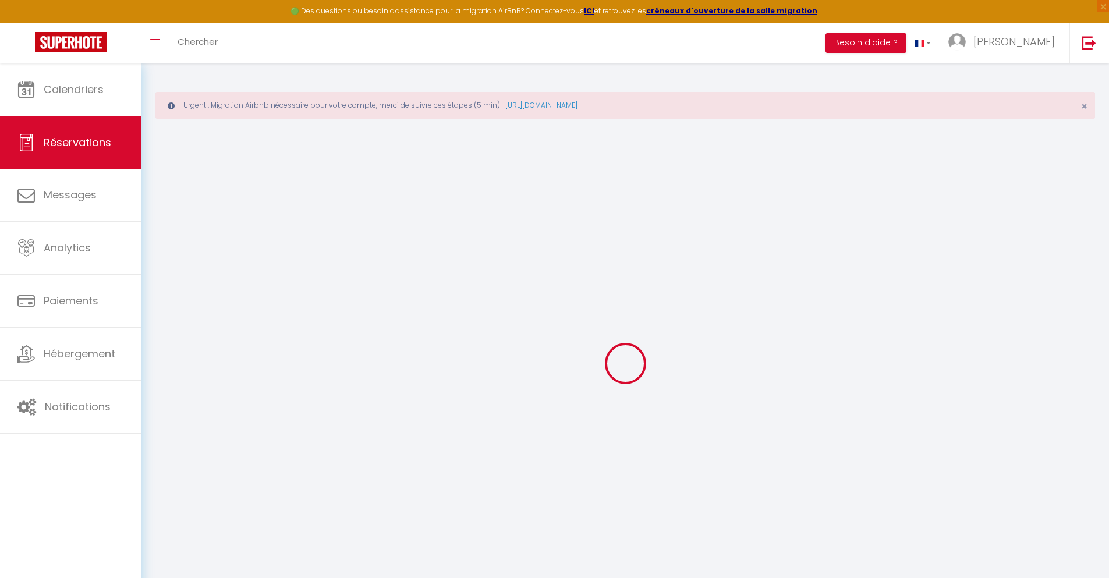
select select
checkbox input "false"
select select
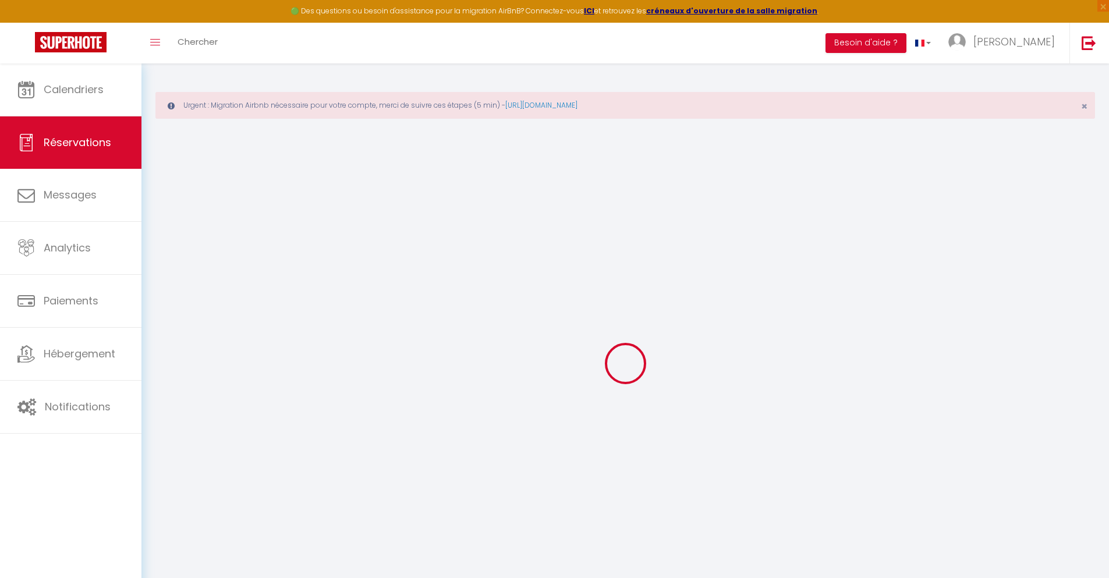
select select
checkbox input "false"
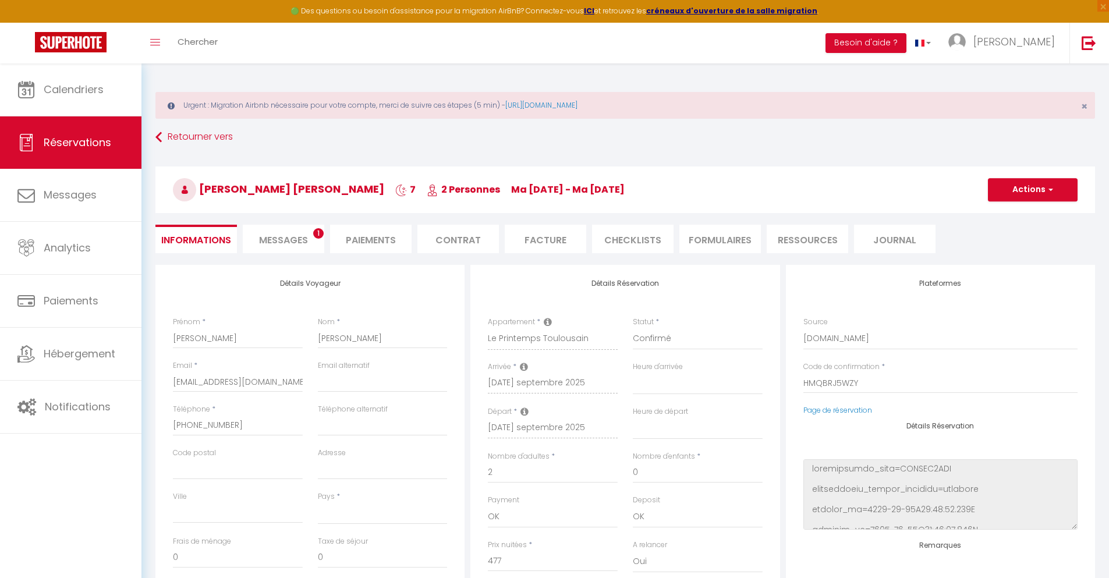
select select
type input "42"
type input "34.34"
select select
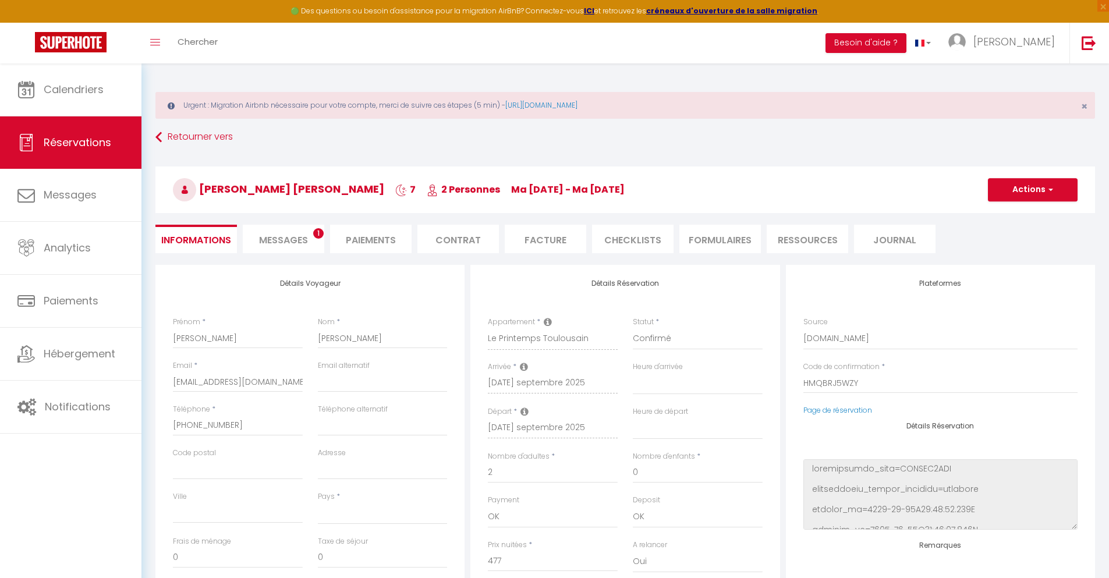
checkbox input "false"
select select
checkbox input "false"
select select
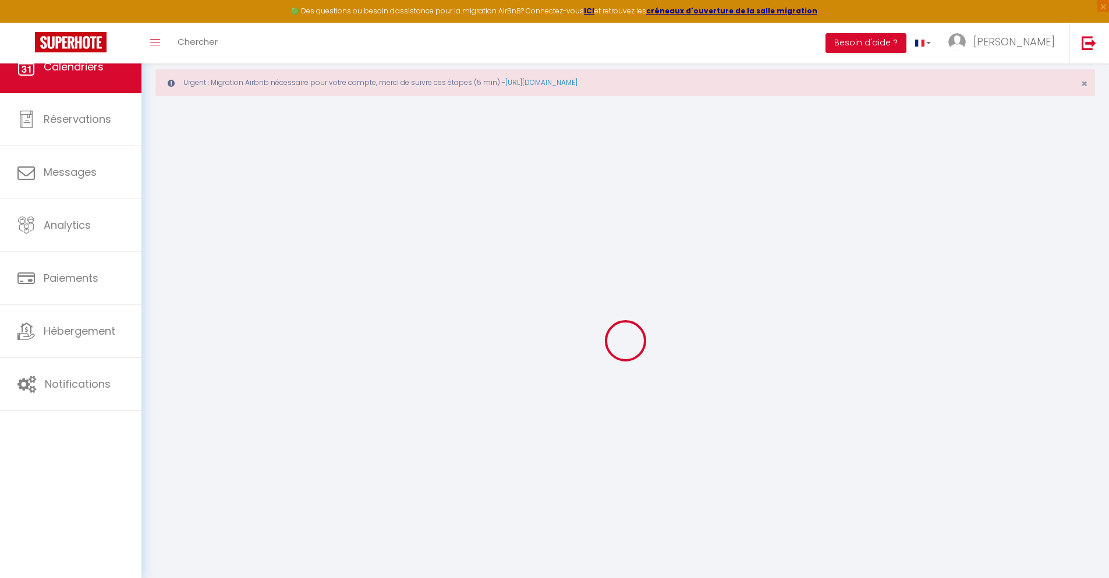
scroll to position [63, 0]
